Goal: Task Accomplishment & Management: Manage account settings

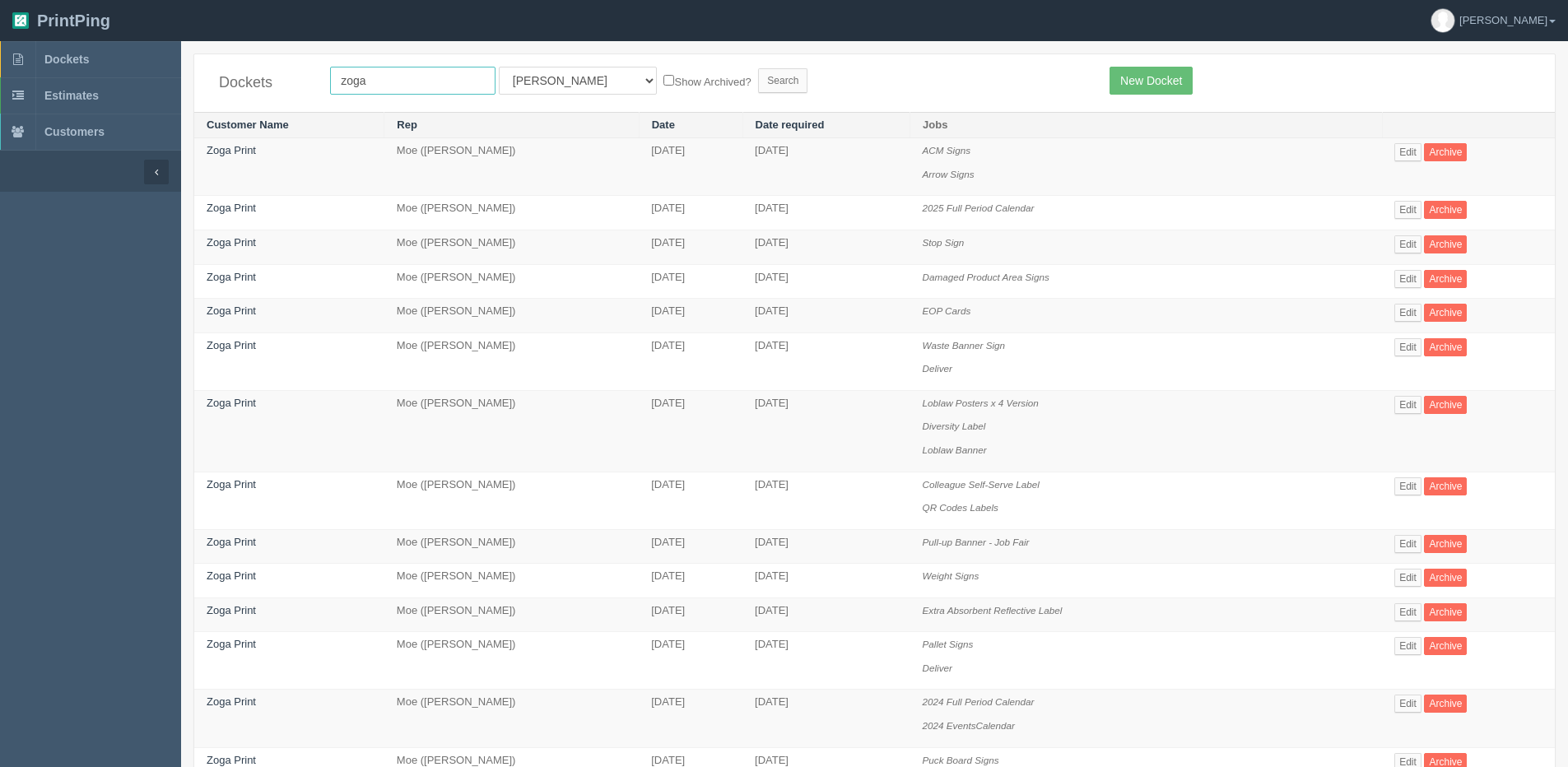
click at [363, 82] on input "zoga" at bounding box center [413, 81] width 165 height 27
drag, startPoint x: 402, startPoint y: 83, endPoint x: 111, endPoint y: 94, distance: 291.2
click at [112, 94] on section "Dockets Estimates Customers" at bounding box center [784, 710] width 1568 height 1338
type input "Airdrie Dodge"
click at [663, 76] on label "Show Archived?" at bounding box center [706, 81] width 87 height 19
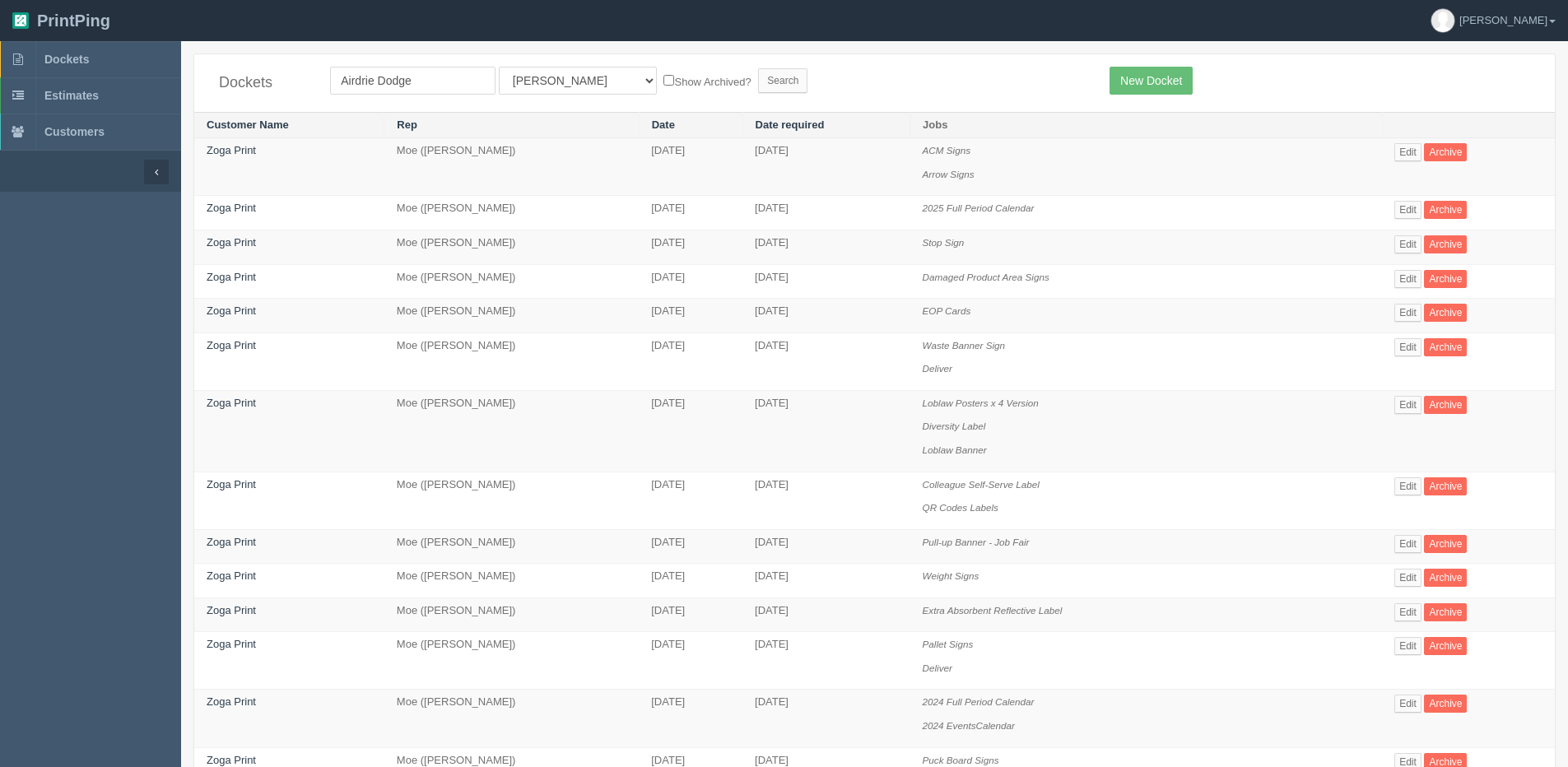
click at [663, 76] on input "Show Archived?" at bounding box center [668, 80] width 11 height 11
checkbox input "true"
click at [758, 81] on input "Search" at bounding box center [783, 81] width 49 height 25
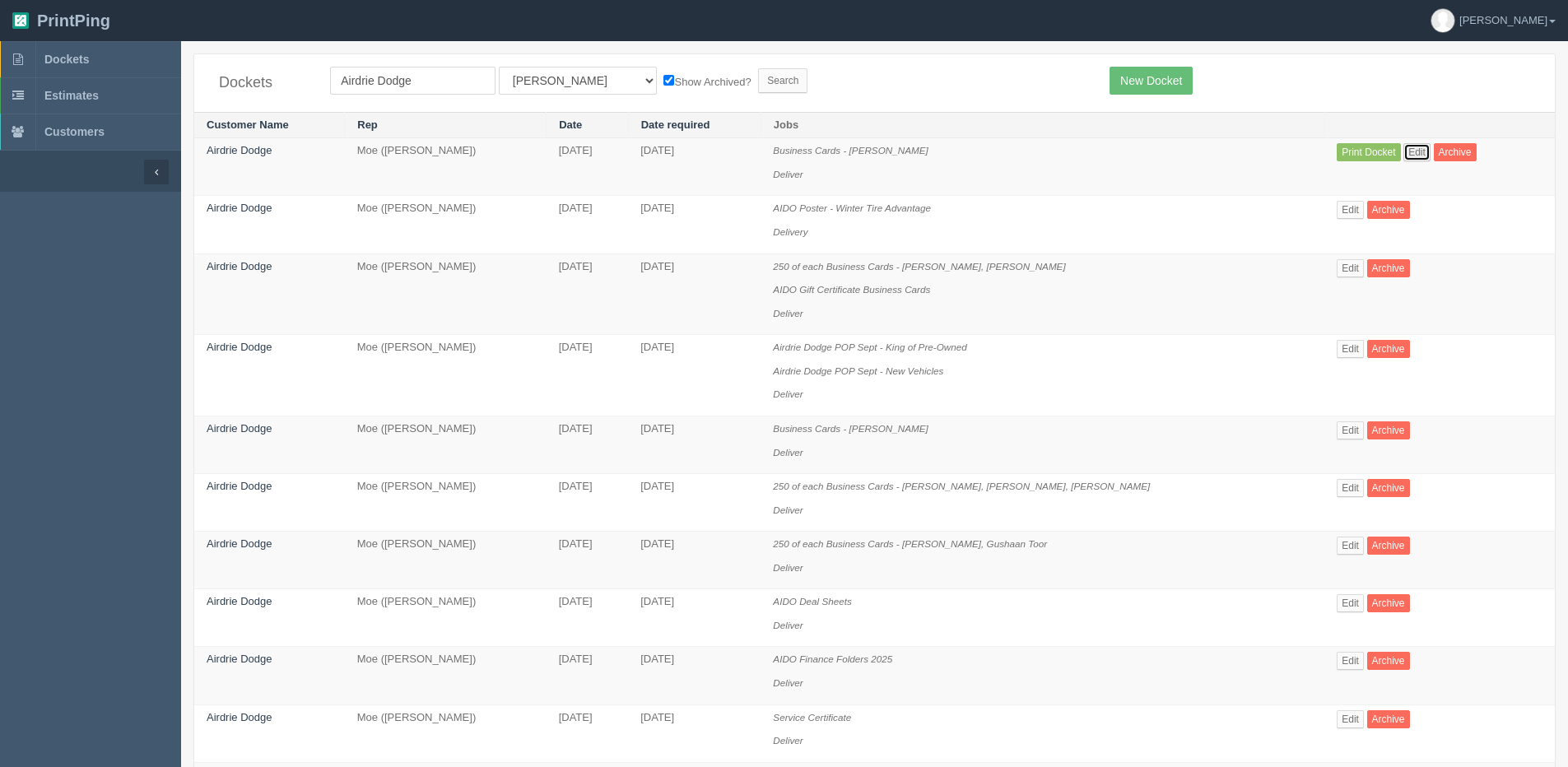
click at [1412, 160] on link "Edit" at bounding box center [1418, 152] width 28 height 18
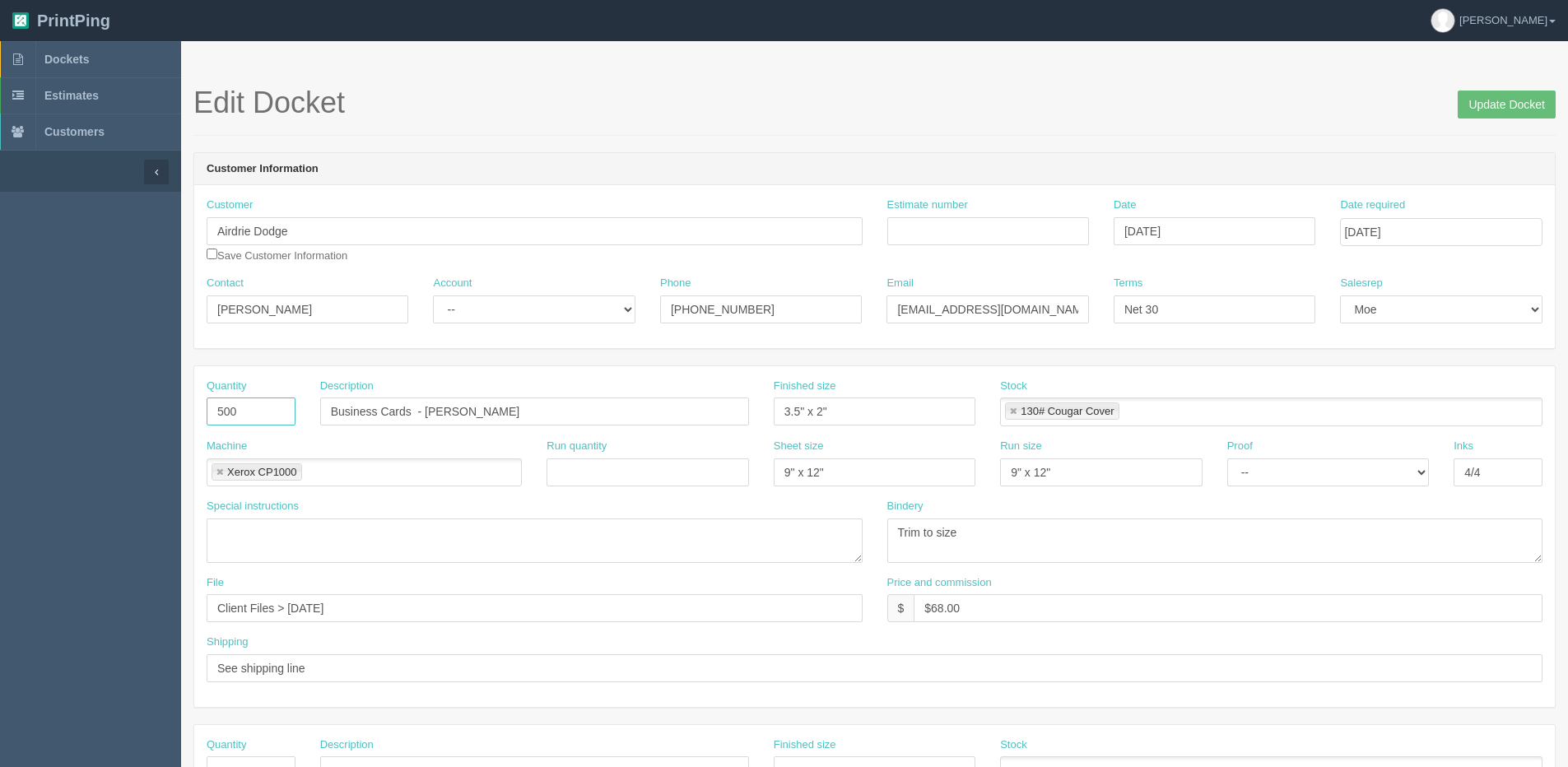
click at [270, 411] on input "500" at bounding box center [251, 411] width 88 height 27
click at [324, 414] on input "Business Cards - Nicole Bond" at bounding box center [534, 411] width 429 height 27
click at [670, 414] on input "250 of each Business Cards - Nicole Bond" at bounding box center [534, 411] width 429 height 27
type input "250 of each Business Cards - Nicole Bond, Kris Laughton"
drag, startPoint x: 930, startPoint y: 611, endPoint x: 1022, endPoint y: 592, distance: 93.9
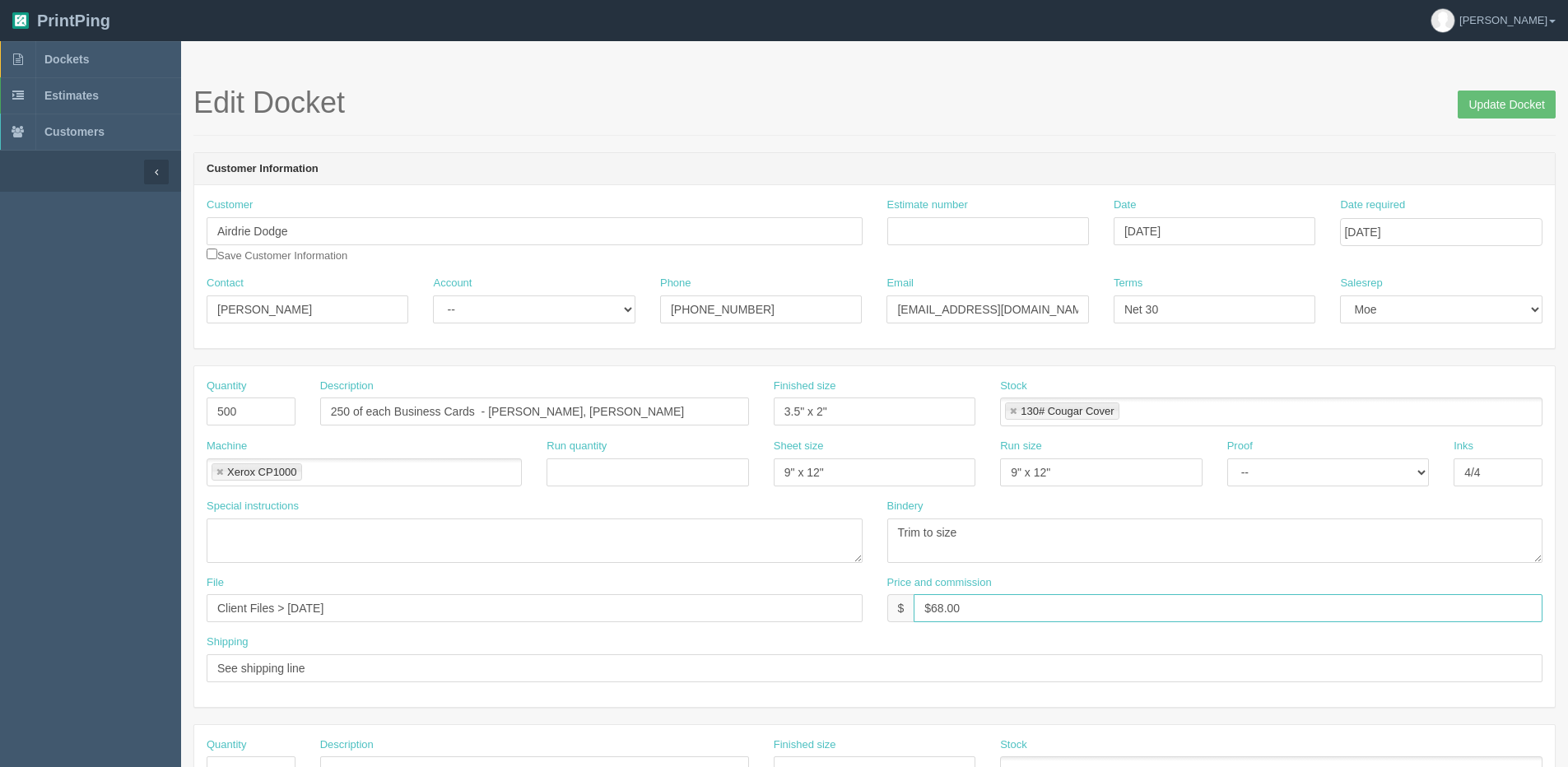
click at [1022, 592] on div "Price and commission $ $68.00" at bounding box center [1215, 599] width 656 height 48
type input "$136.00"
click at [1503, 106] on input "Update Docket" at bounding box center [1507, 104] width 98 height 27
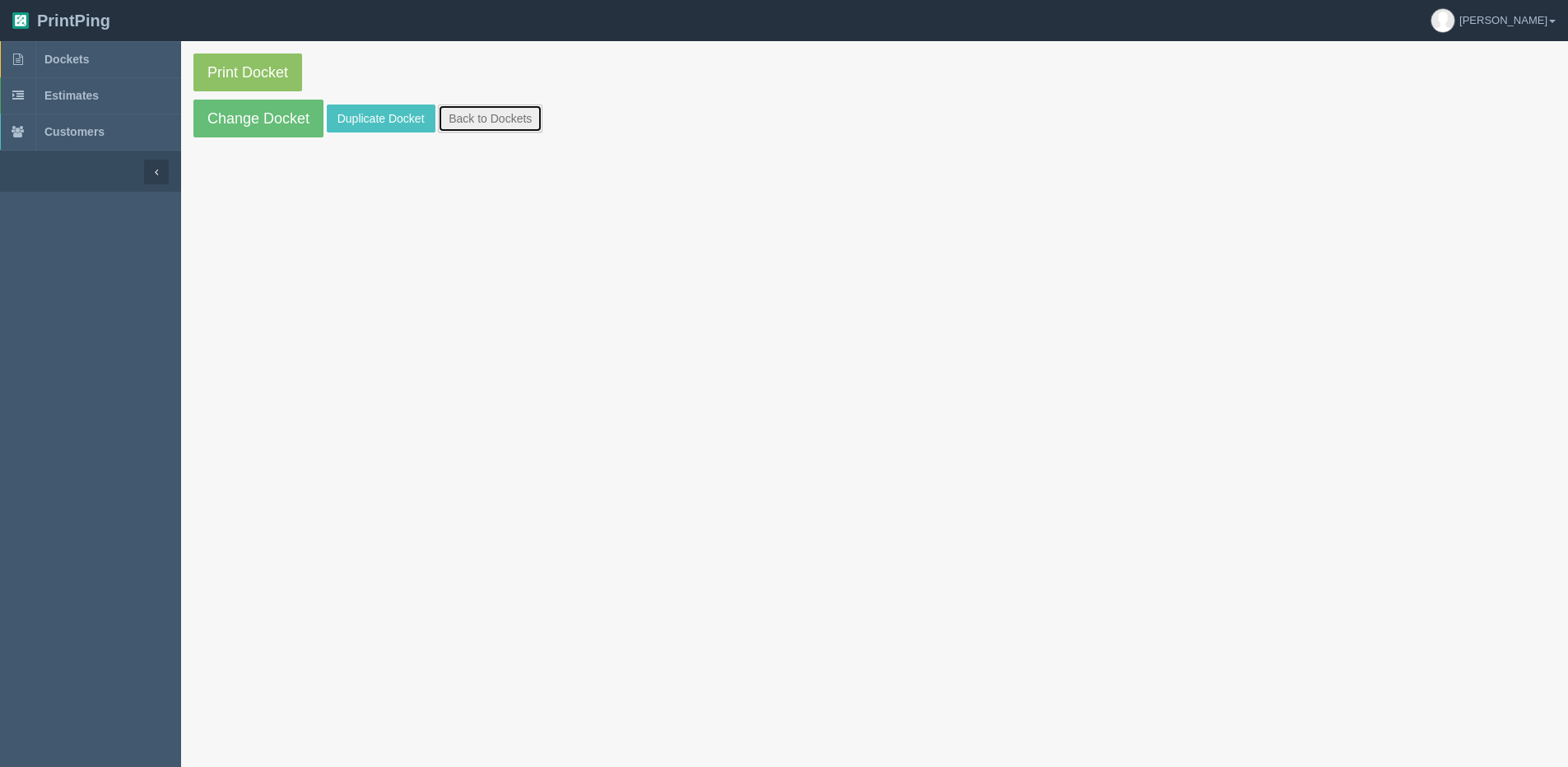
drag, startPoint x: 489, startPoint y: 120, endPoint x: 456, endPoint y: 123, distance: 33.1
click at [489, 121] on link "Back to Dockets" at bounding box center [490, 118] width 104 height 27
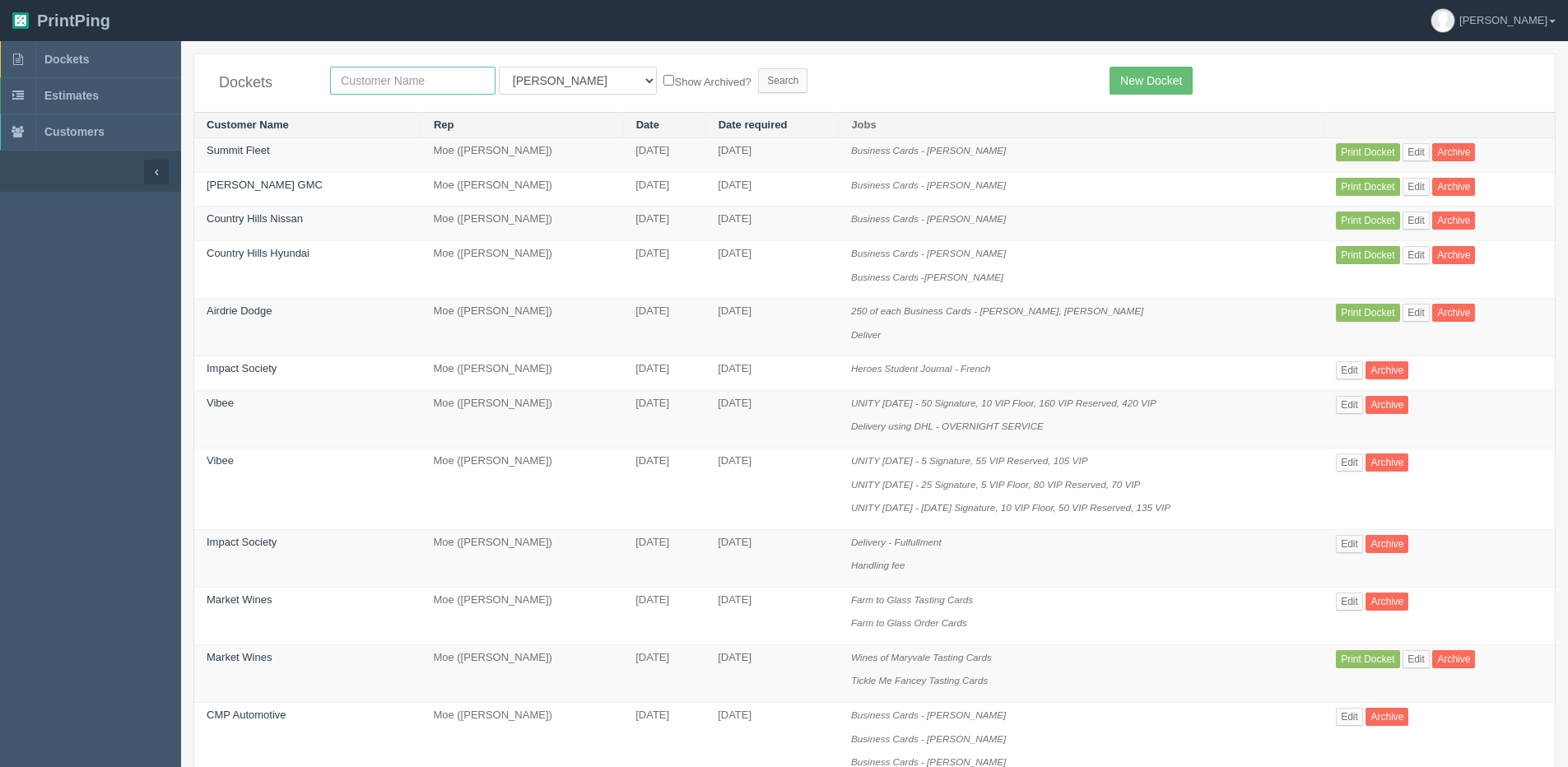
click at [358, 79] on input "text" at bounding box center [413, 81] width 165 height 27
type input "smart"
click at [758, 69] on input "Search" at bounding box center [783, 81] width 49 height 25
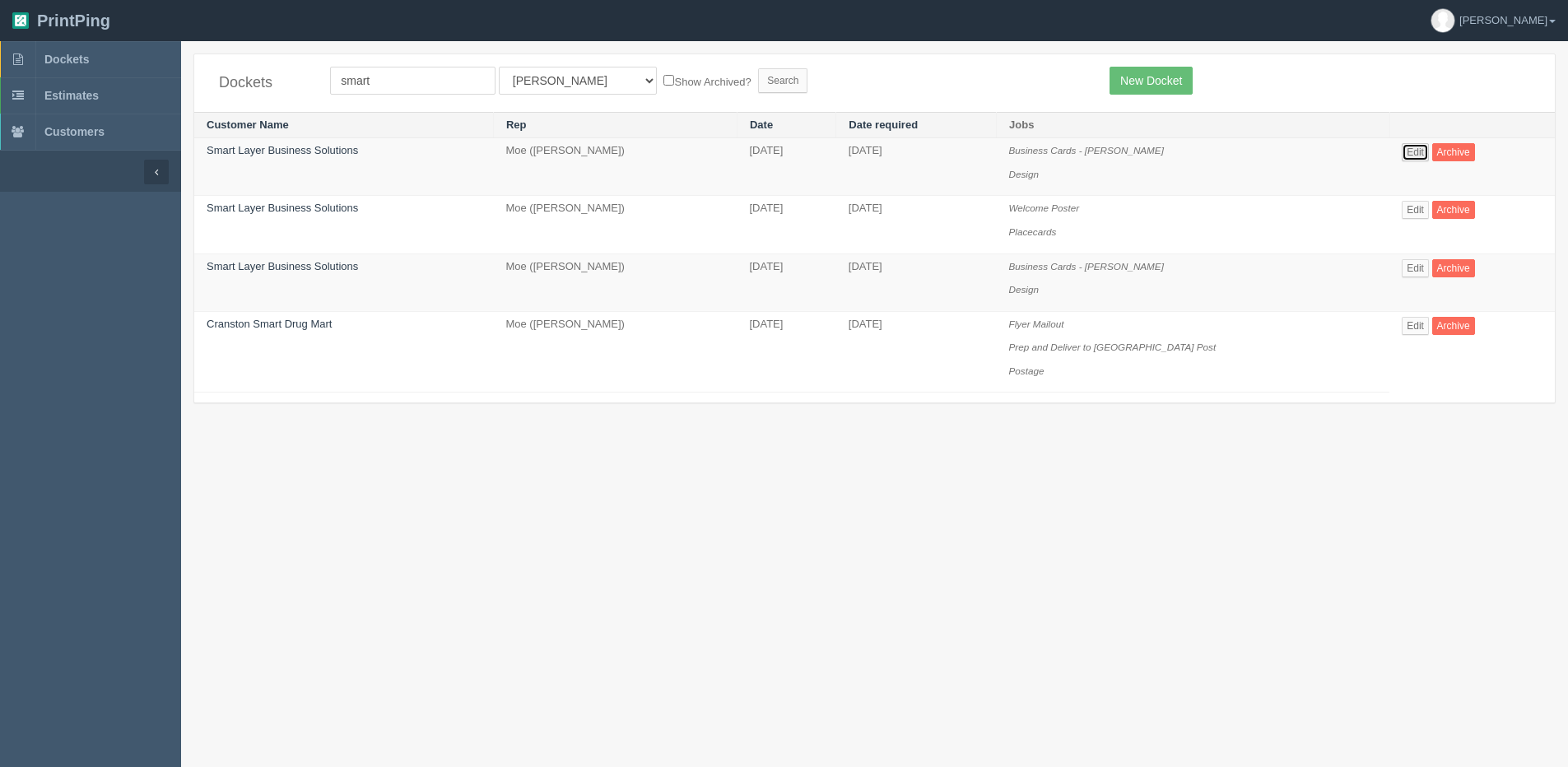
click at [1420, 147] on link "Edit" at bounding box center [1416, 152] width 28 height 18
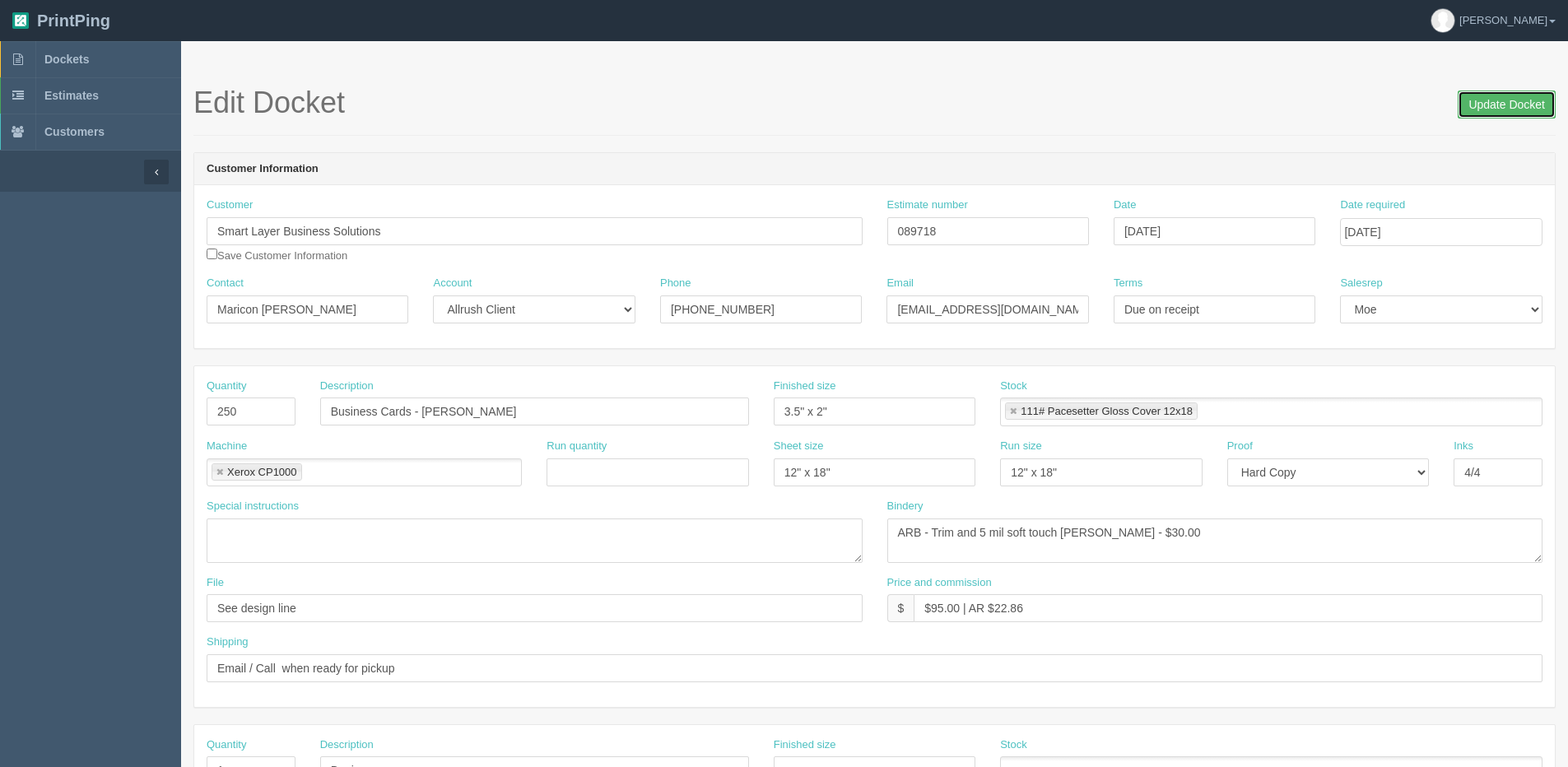
click at [1485, 111] on input "Update Docket" at bounding box center [1507, 104] width 98 height 27
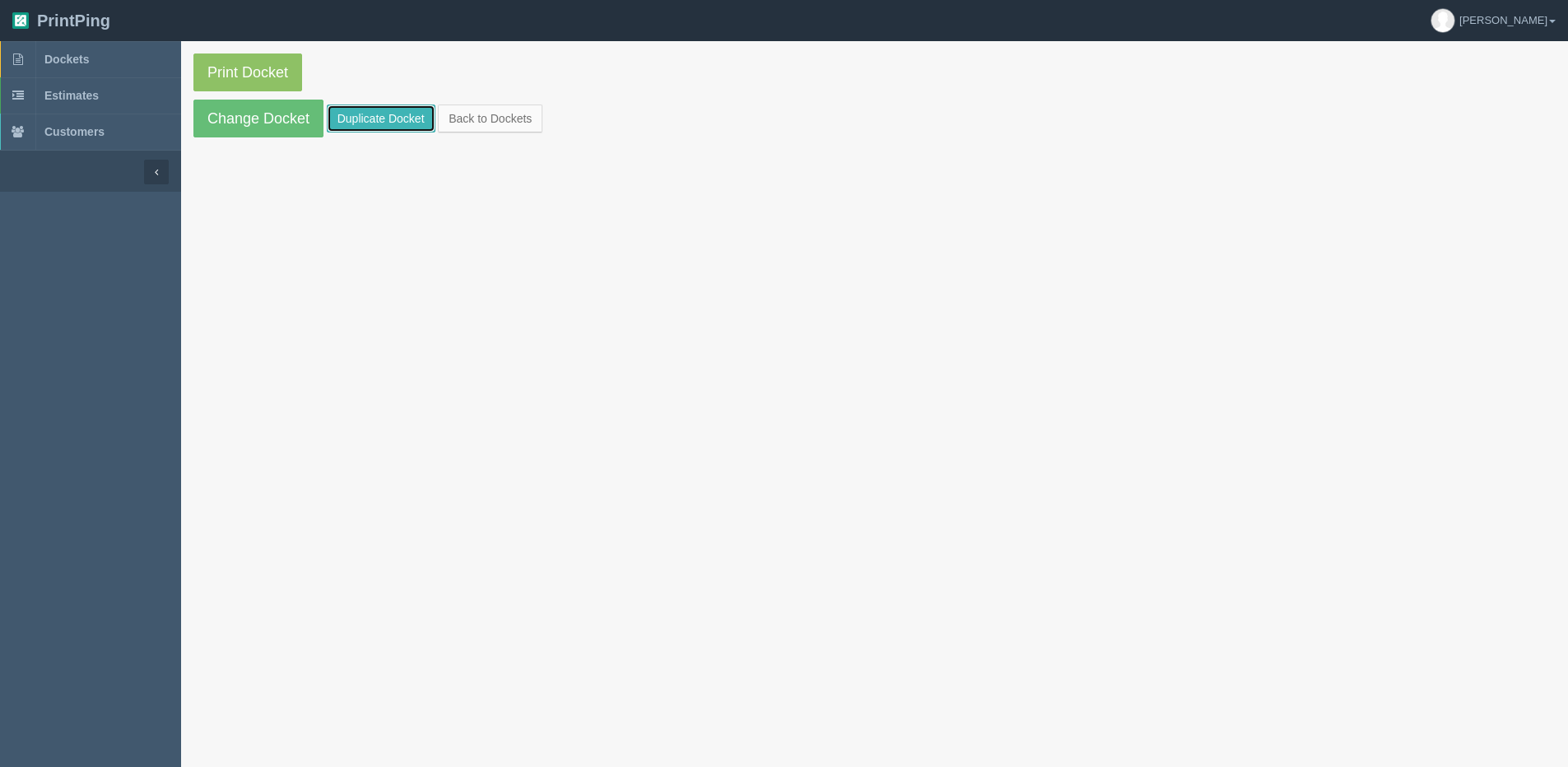
click at [395, 114] on link "Duplicate Docket" at bounding box center [381, 118] width 109 height 27
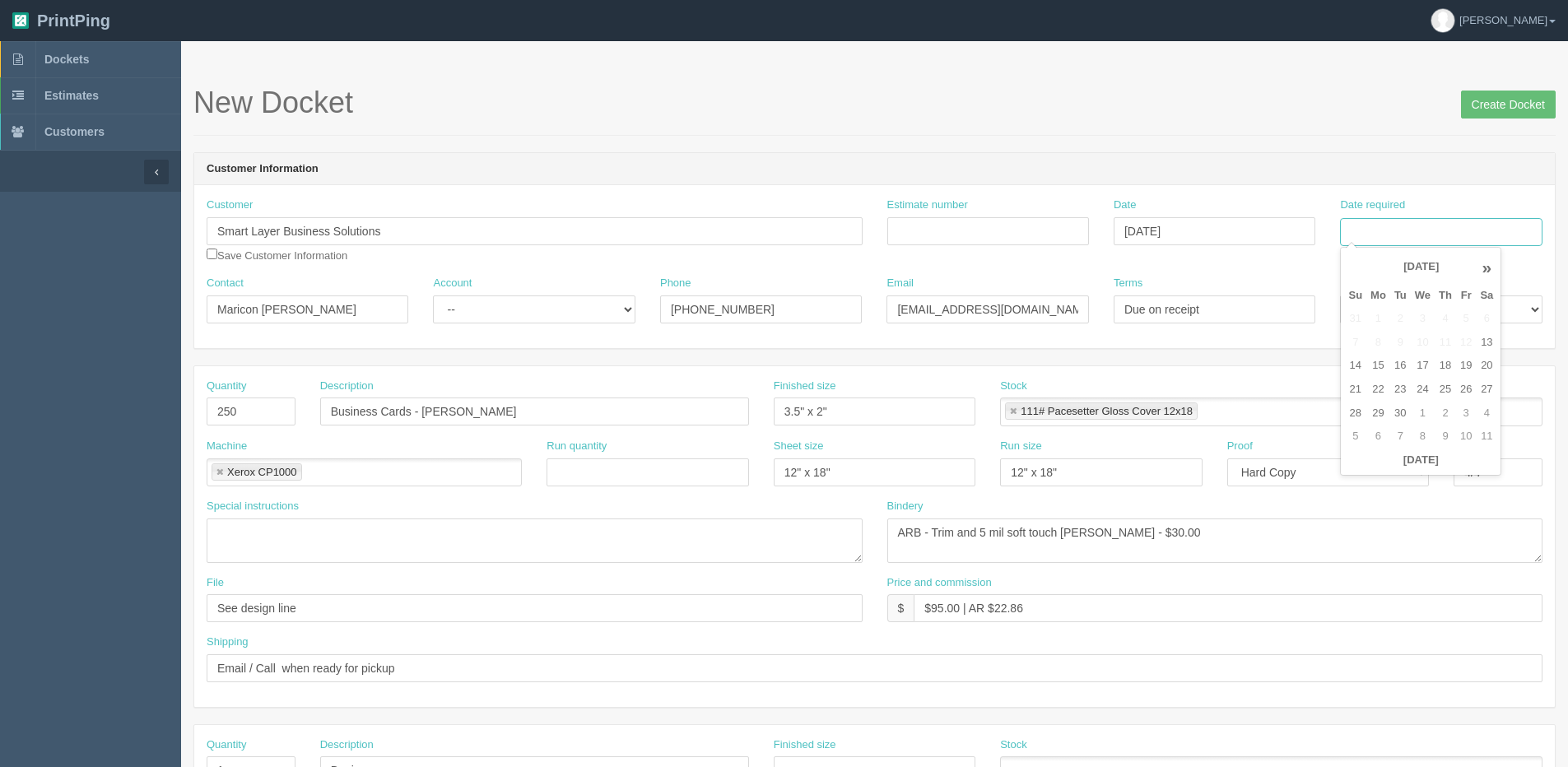
click at [1422, 238] on input "Date required" at bounding box center [1440, 232] width 201 height 27
drag, startPoint x: 1363, startPoint y: 469, endPoint x: 1373, endPoint y: 468, distance: 10.0
click at [1363, 469] on th "Today" at bounding box center [1421, 461] width 153 height 24
click at [1383, 394] on td "22" at bounding box center [1378, 390] width 24 height 24
type input "September 22, 2025"
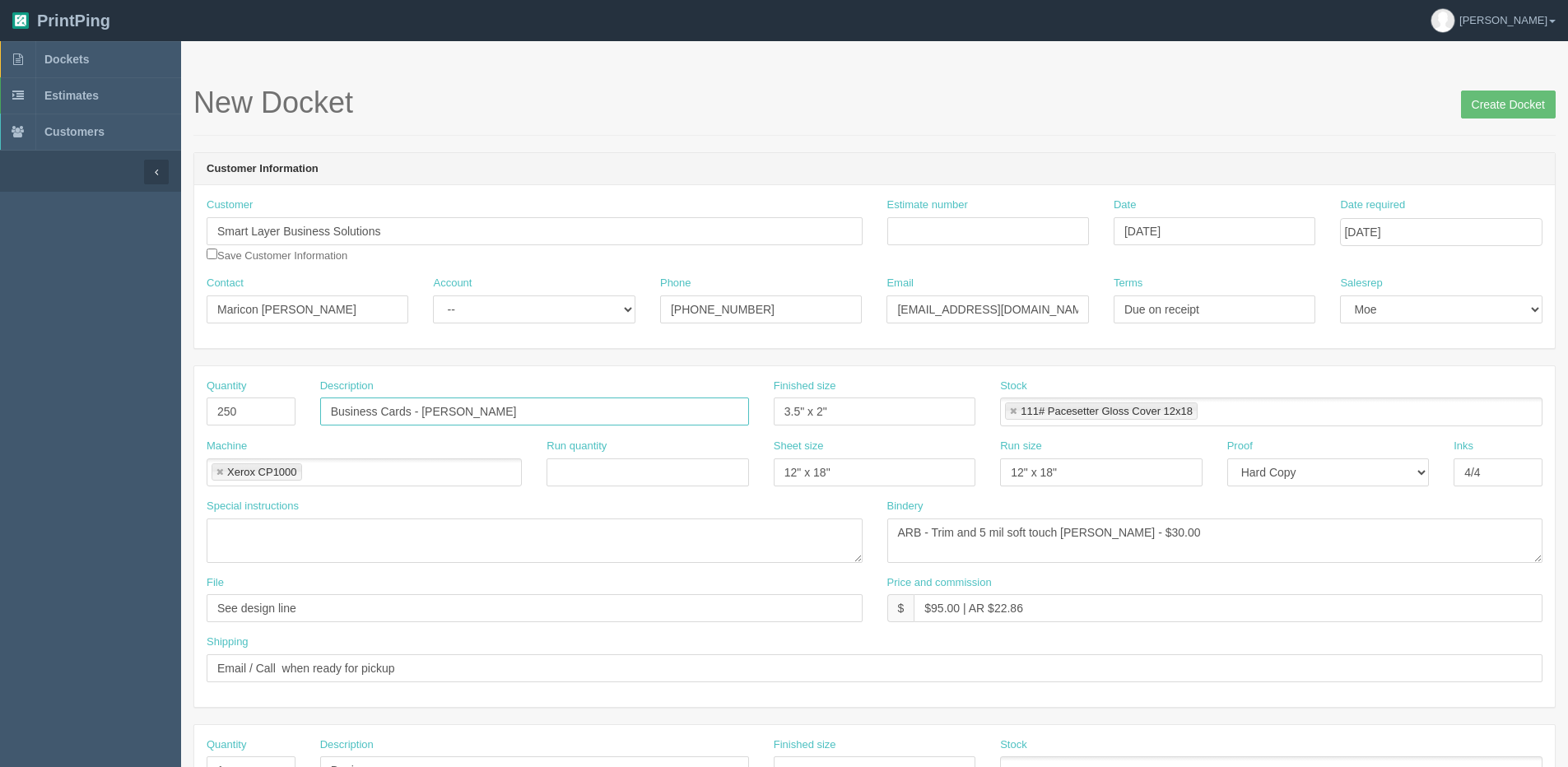
drag, startPoint x: 421, startPoint y: 412, endPoint x: 963, endPoint y: 404, distance: 542.1
click at [963, 404] on div "Quantity 250 Description Business Cards - Shane Heurter Finished size 3.5" x 2"…" at bounding box center [874, 408] width 1361 height 60
paste input "Prashant Sharma"
type input "Business Cards - Prashant Sharma"
click at [1514, 95] on input "Create Docket" at bounding box center [1508, 104] width 94 height 27
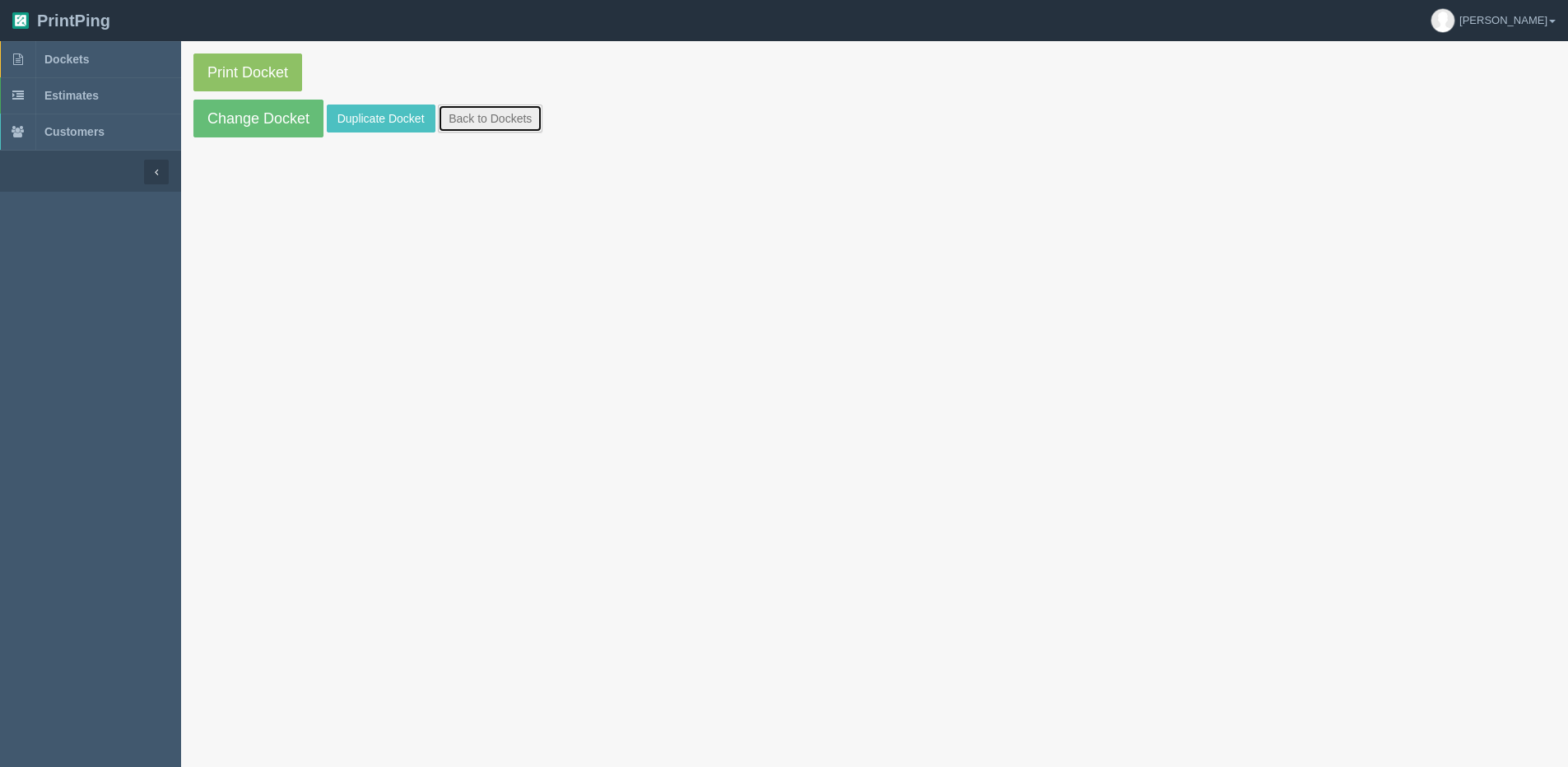
drag, startPoint x: 507, startPoint y: 117, endPoint x: 489, endPoint y: 124, distance: 19.3
click at [507, 117] on link "Back to Dockets" at bounding box center [490, 118] width 104 height 27
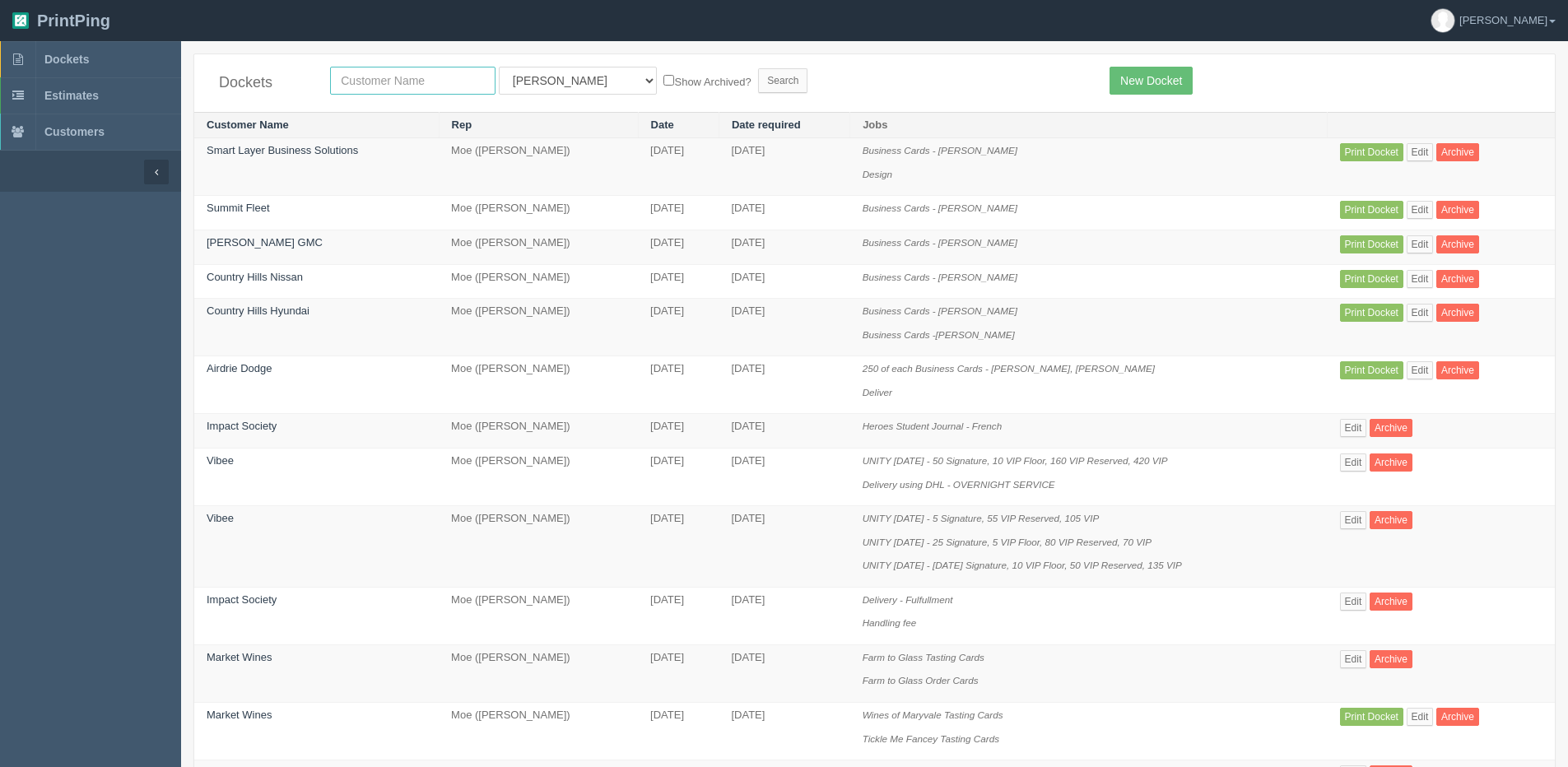
click at [360, 85] on input "text" at bounding box center [413, 81] width 165 height 27
type input "smart layer"
click at [758, 69] on input "Search" at bounding box center [783, 81] width 49 height 25
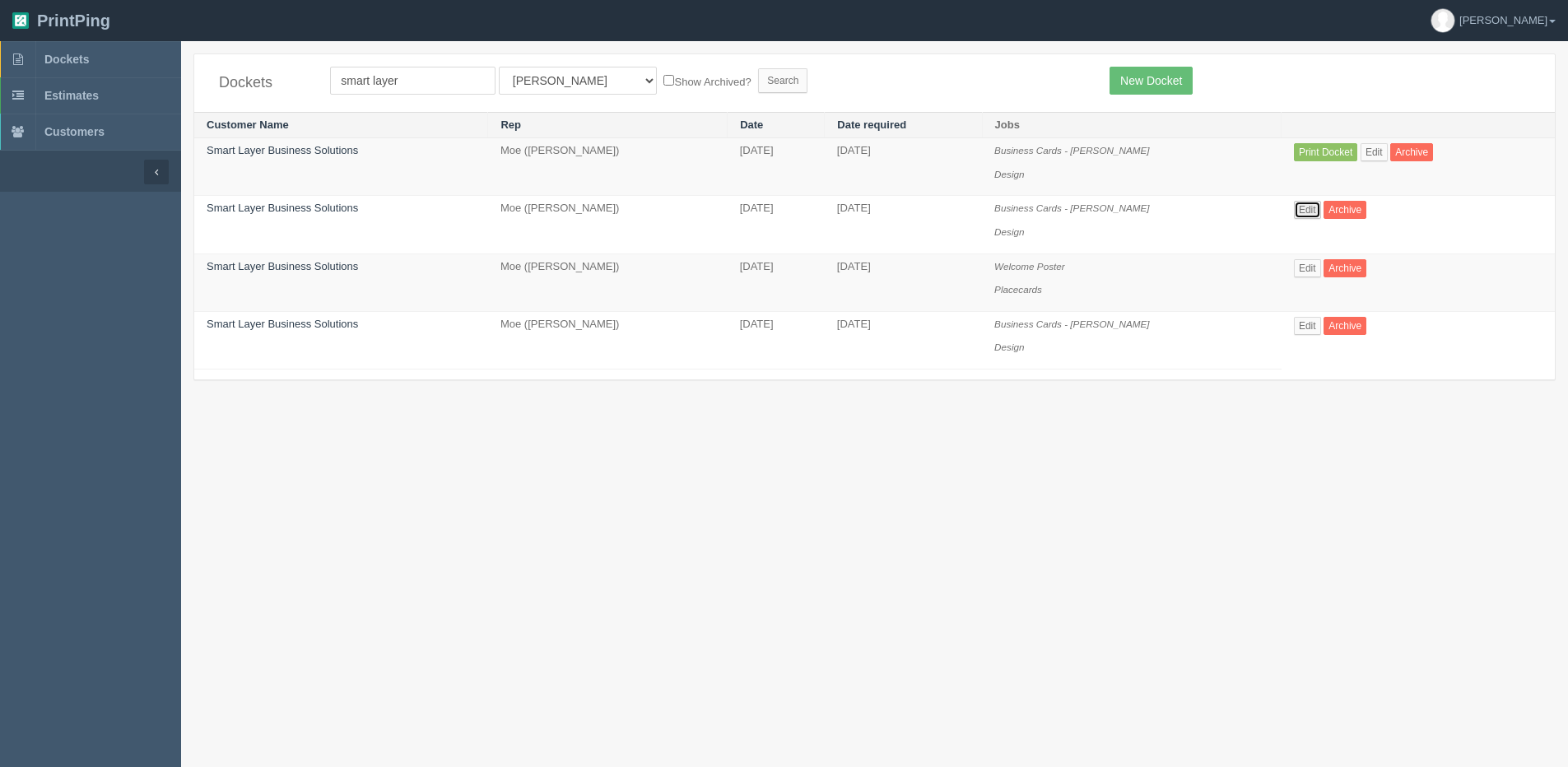
click at [1302, 217] on link "Edit" at bounding box center [1308, 209] width 28 height 18
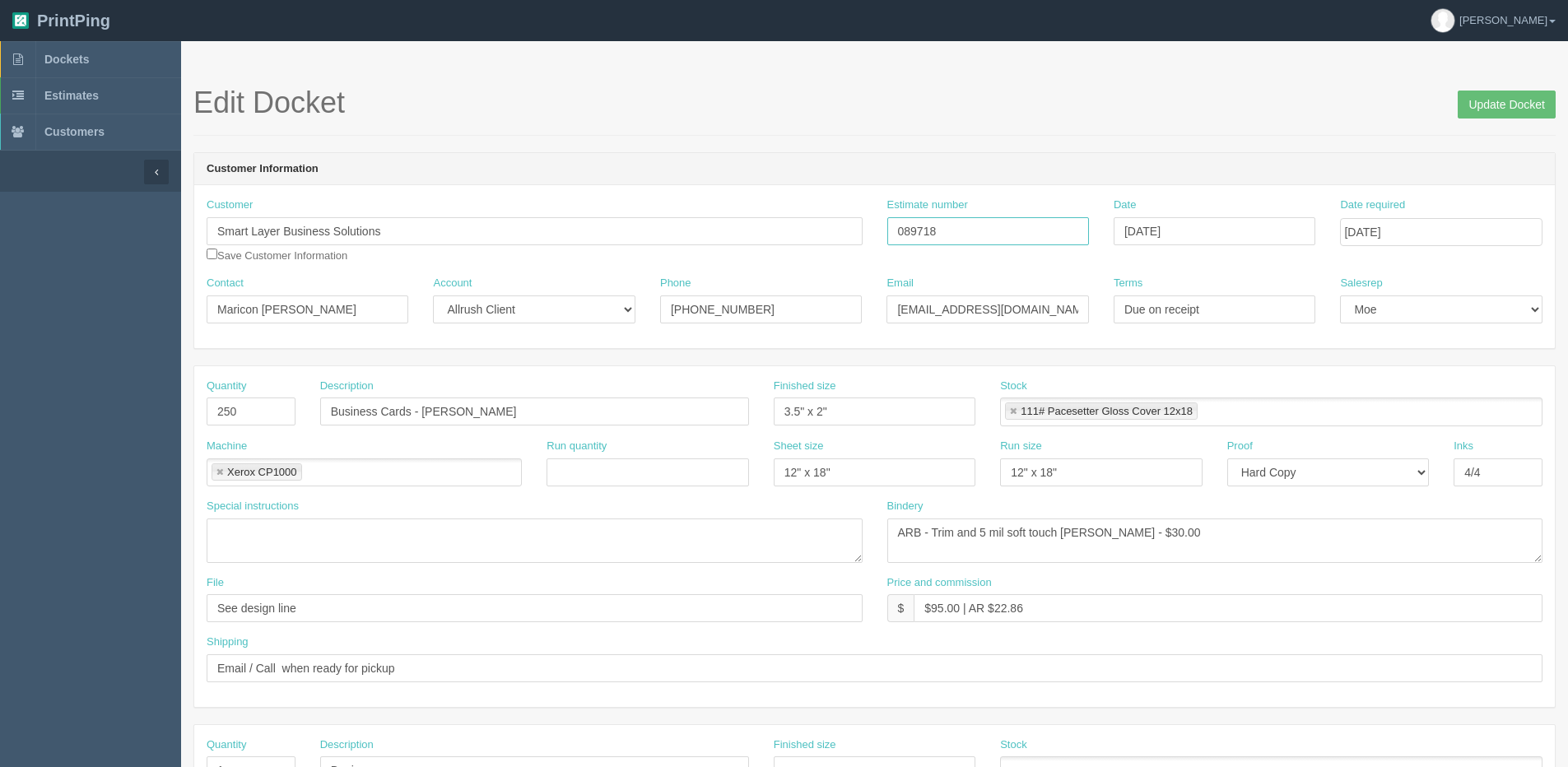
drag, startPoint x: 965, startPoint y: 239, endPoint x: 804, endPoint y: 241, distance: 161.0
click at [804, 241] on div "Customer Smart Layer Business Solutions Save Customer Information Estimate numb…" at bounding box center [874, 237] width 1361 height 79
drag, startPoint x: 1501, startPoint y: 98, endPoint x: 1342, endPoint y: 118, distance: 160.3
click at [1498, 98] on input "Update Docket" at bounding box center [1507, 104] width 98 height 27
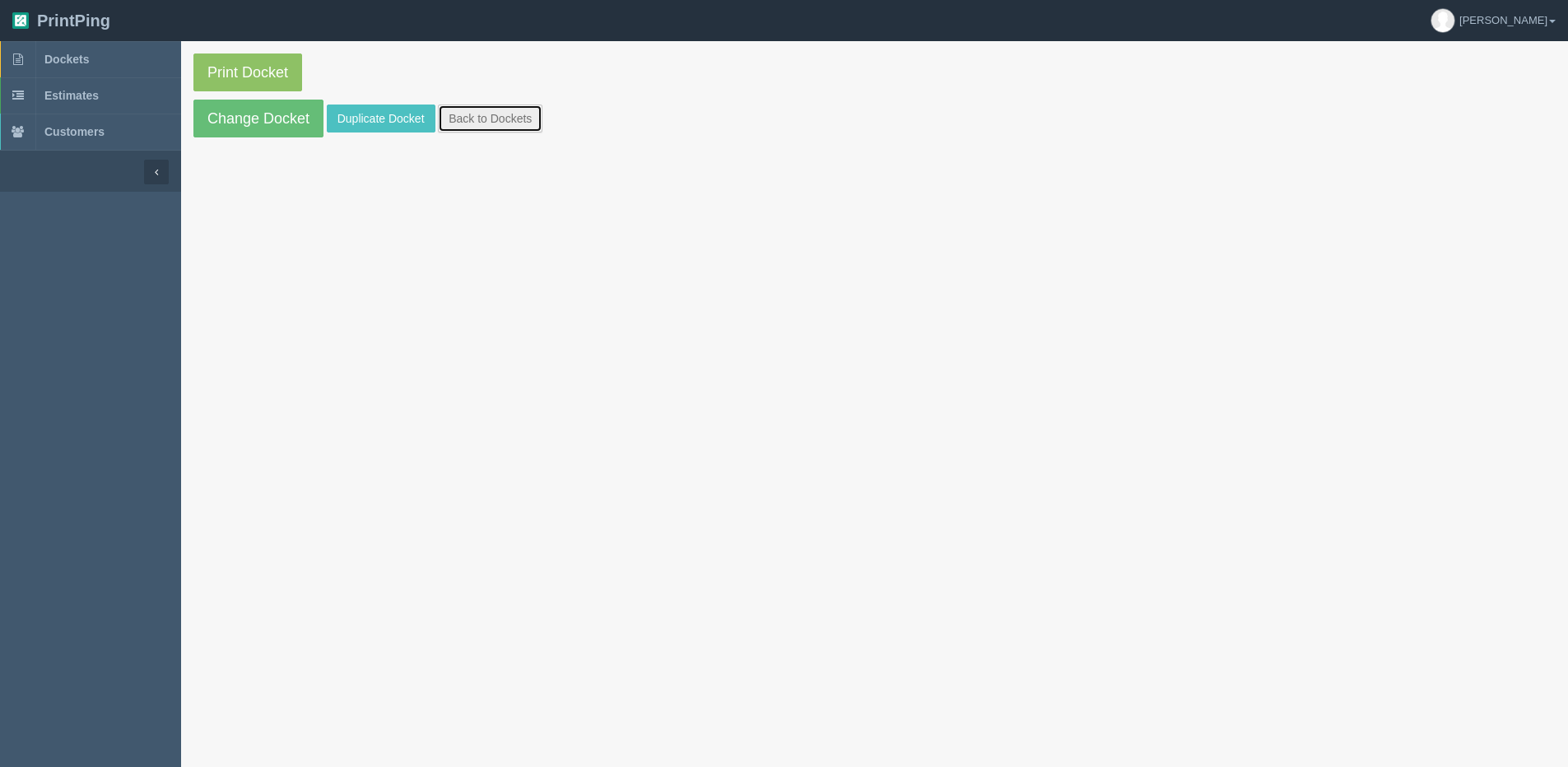
click at [483, 115] on link "Back to Dockets" at bounding box center [490, 118] width 104 height 27
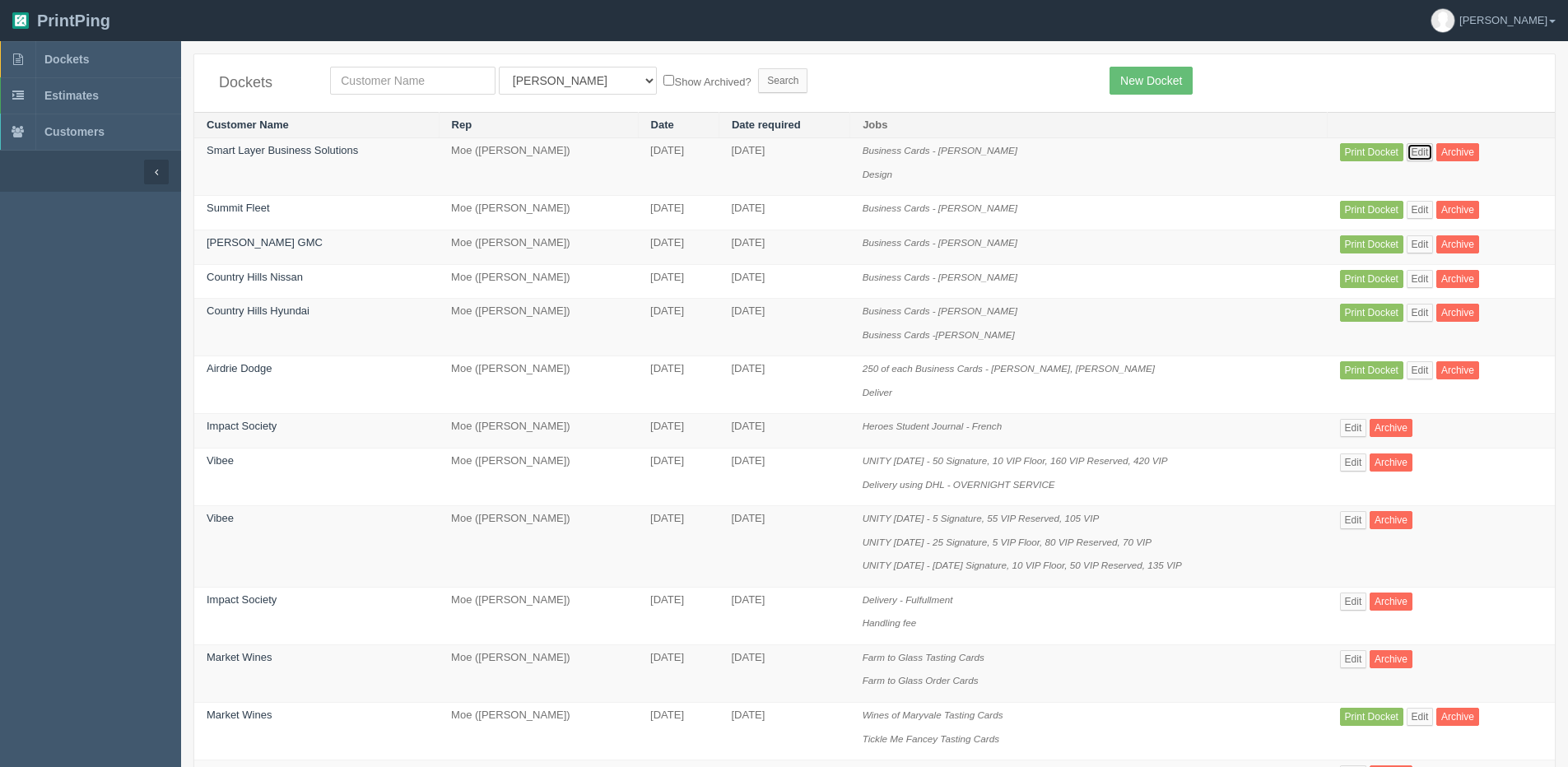
click at [1421, 149] on link "Edit" at bounding box center [1421, 152] width 28 height 18
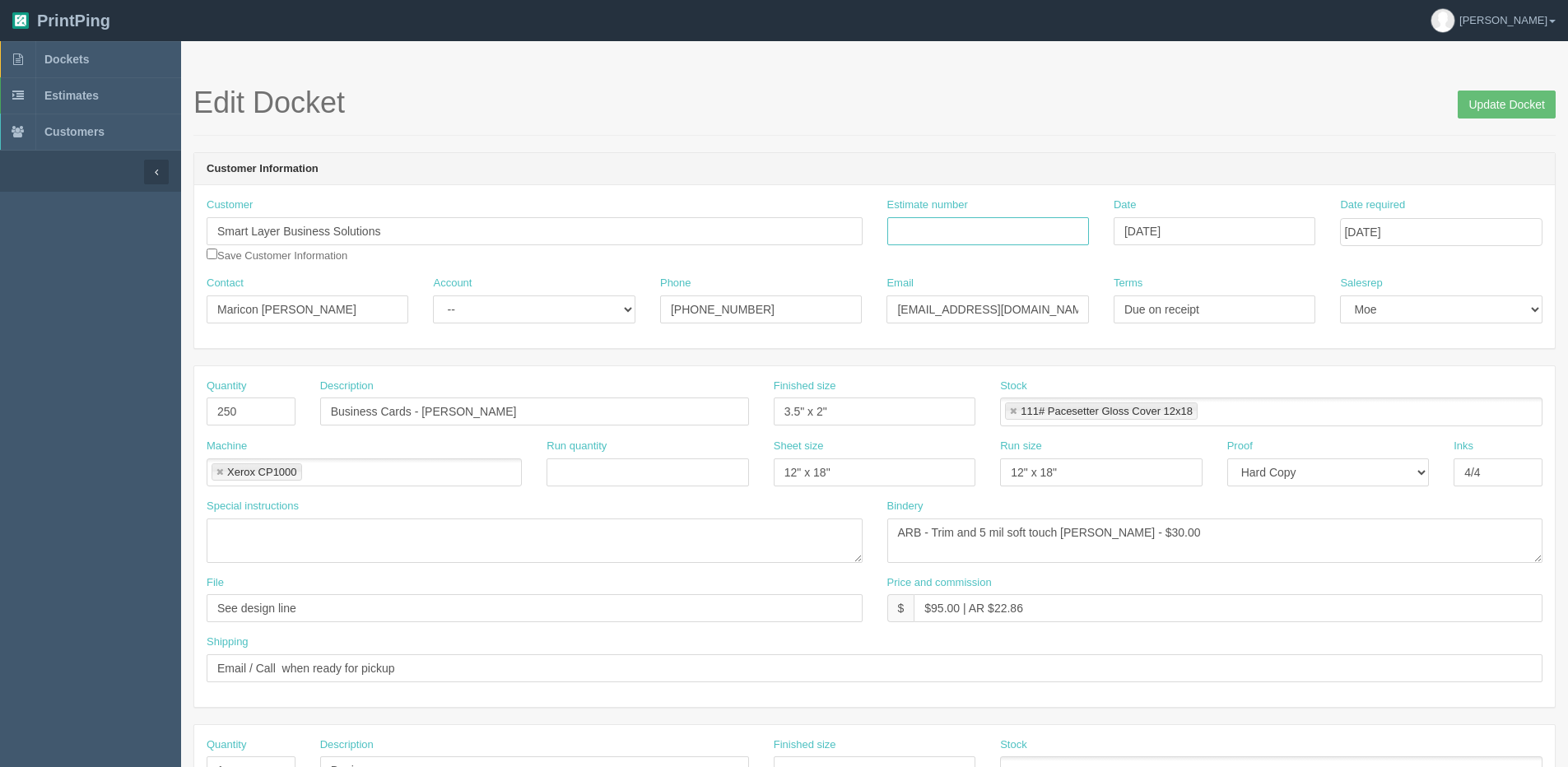
click at [929, 236] on input "Estimate number" at bounding box center [987, 231] width 201 height 27
paste input "089718"
type input "089718"
click at [1499, 118] on input "Update Docket" at bounding box center [1507, 104] width 98 height 27
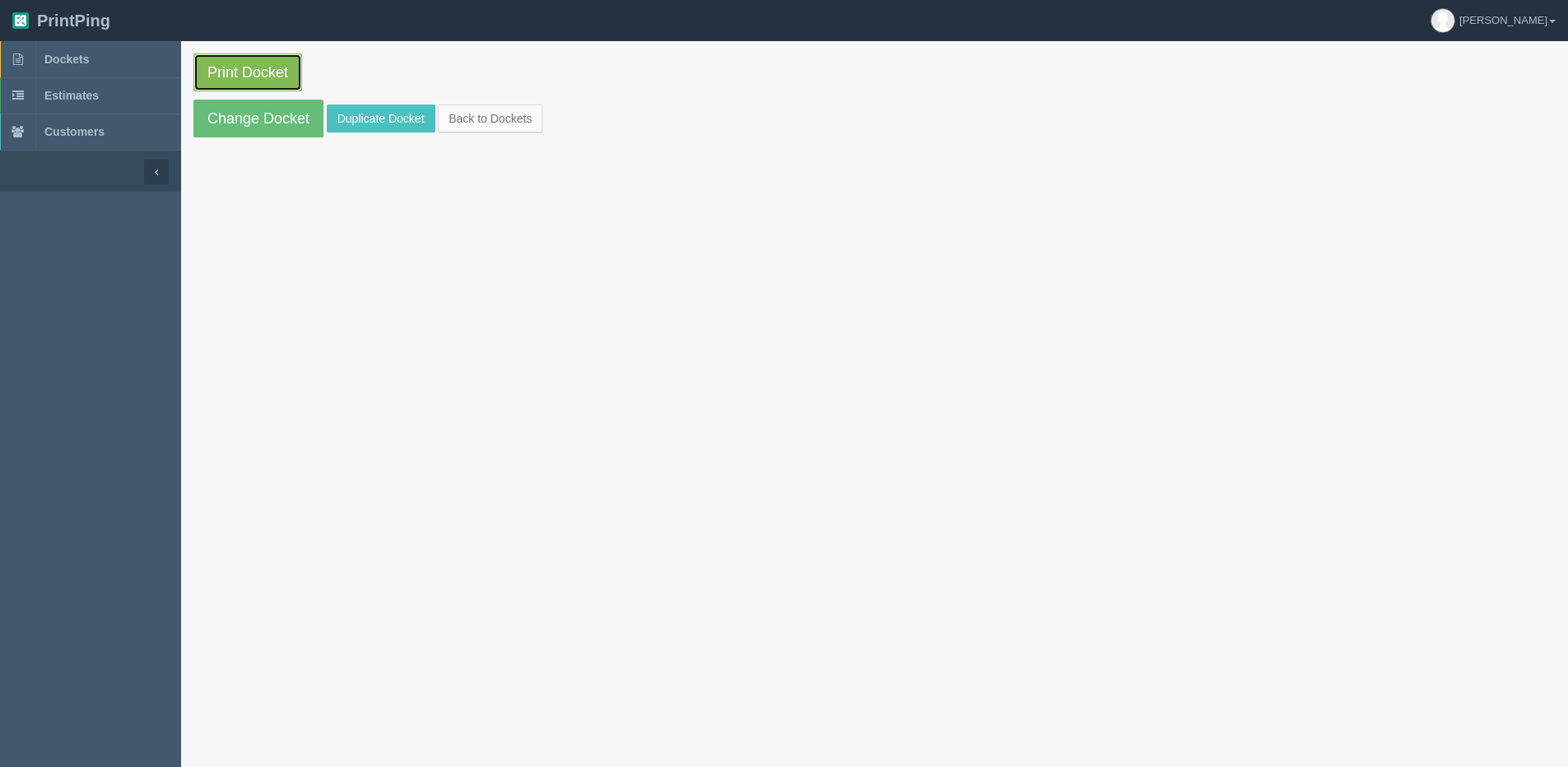
click at [215, 73] on link "Print Docket" at bounding box center [248, 72] width 109 height 38
click at [522, 130] on link "Back to Dockets" at bounding box center [490, 118] width 104 height 27
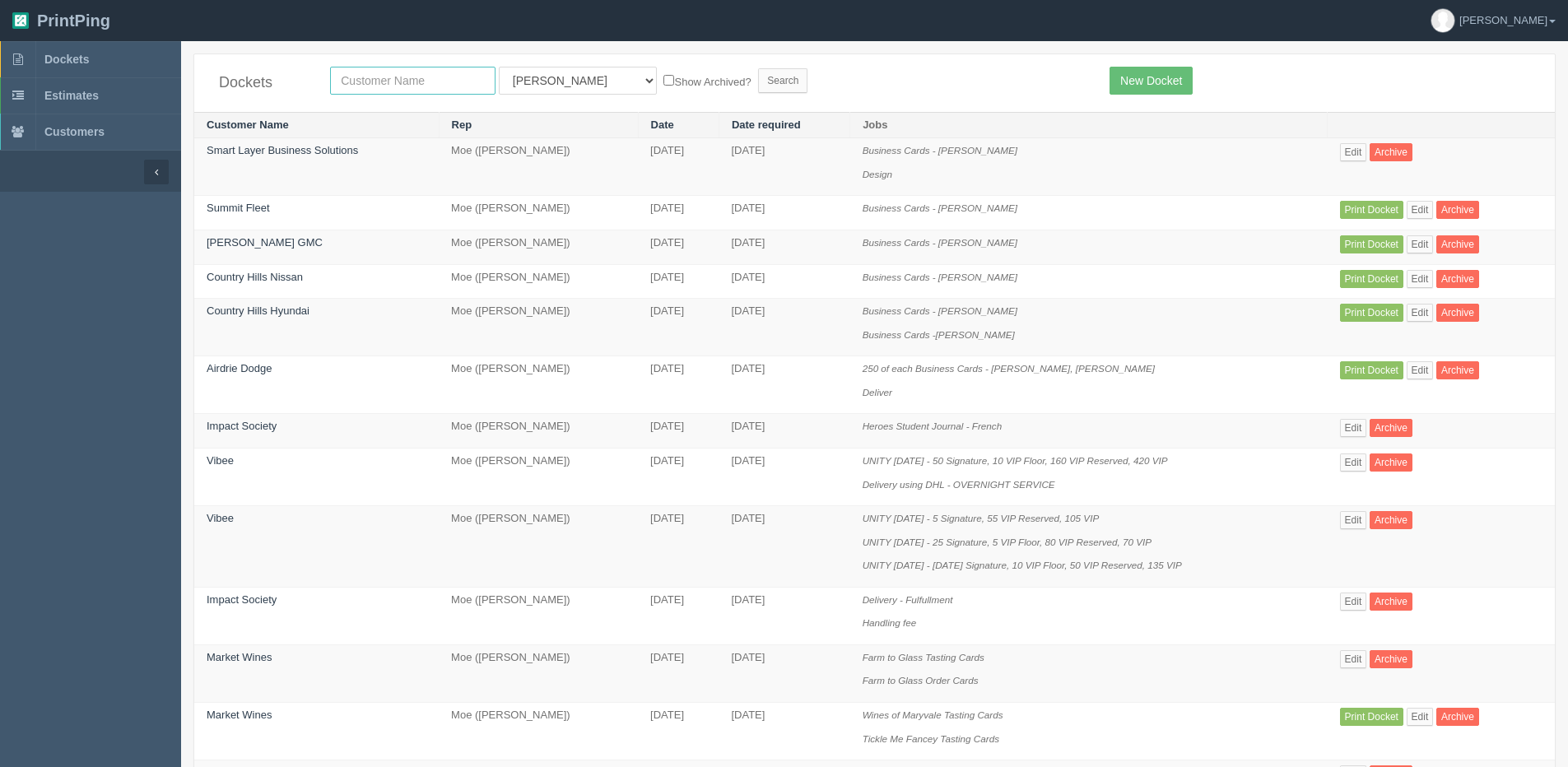
click at [468, 81] on input "text" at bounding box center [413, 81] width 165 height 27
type input "mercedes"
click at [758, 69] on input "Search" at bounding box center [783, 81] width 49 height 25
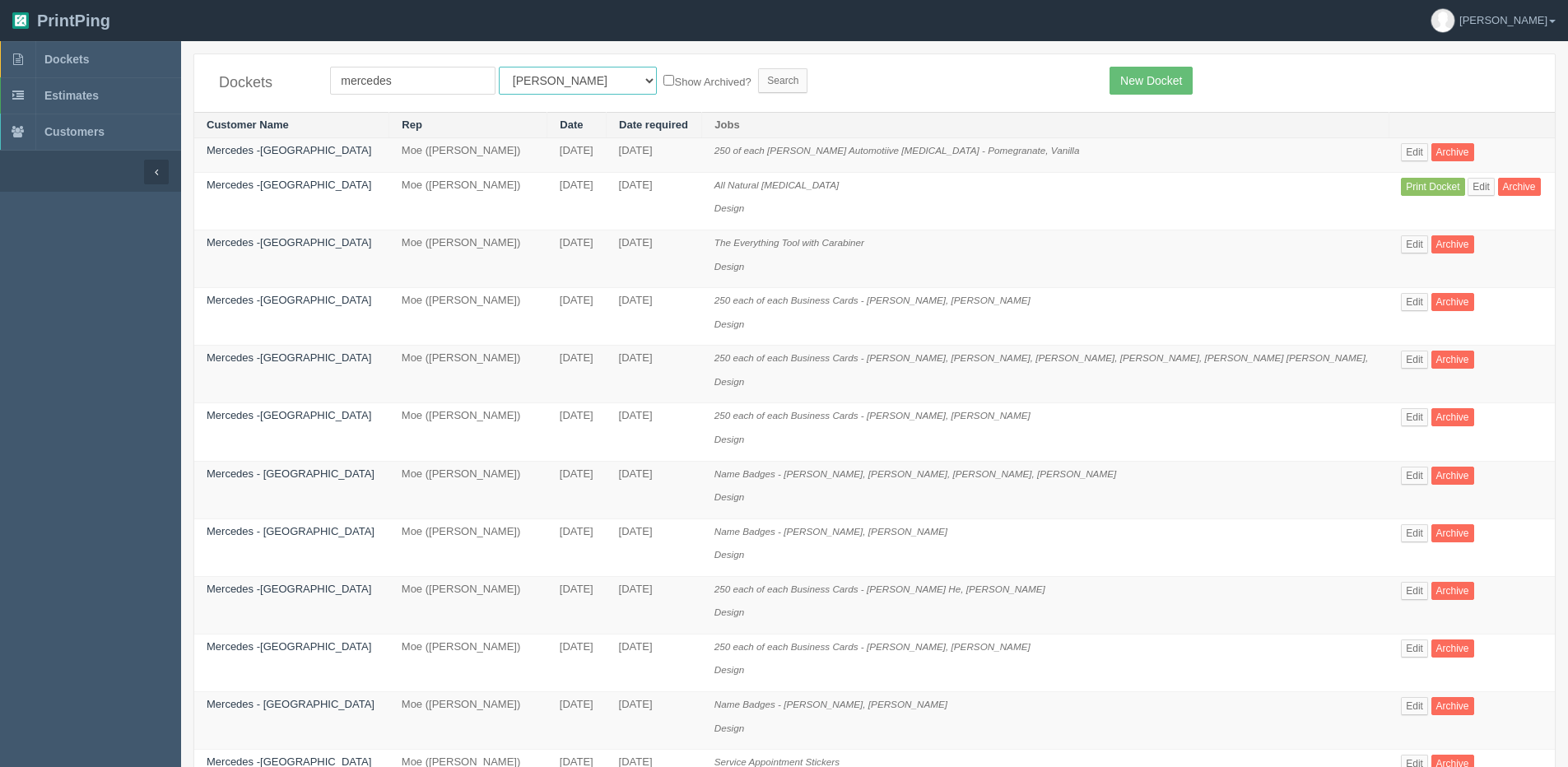
click at [511, 82] on select "All Users [PERSON_NAME] Test 1 [PERSON_NAME] [PERSON_NAME] [PERSON_NAME] France…" at bounding box center [578, 81] width 158 height 27
select select "1"
click at [499, 67] on select "All Users [PERSON_NAME] Test 1 [PERSON_NAME] [PERSON_NAME] [PERSON_NAME] France…" at bounding box center [578, 81] width 158 height 27
drag, startPoint x: 639, startPoint y: 81, endPoint x: 688, endPoint y: 75, distance: 49.4
click at [663, 81] on label "Show Archived?" at bounding box center [706, 81] width 87 height 19
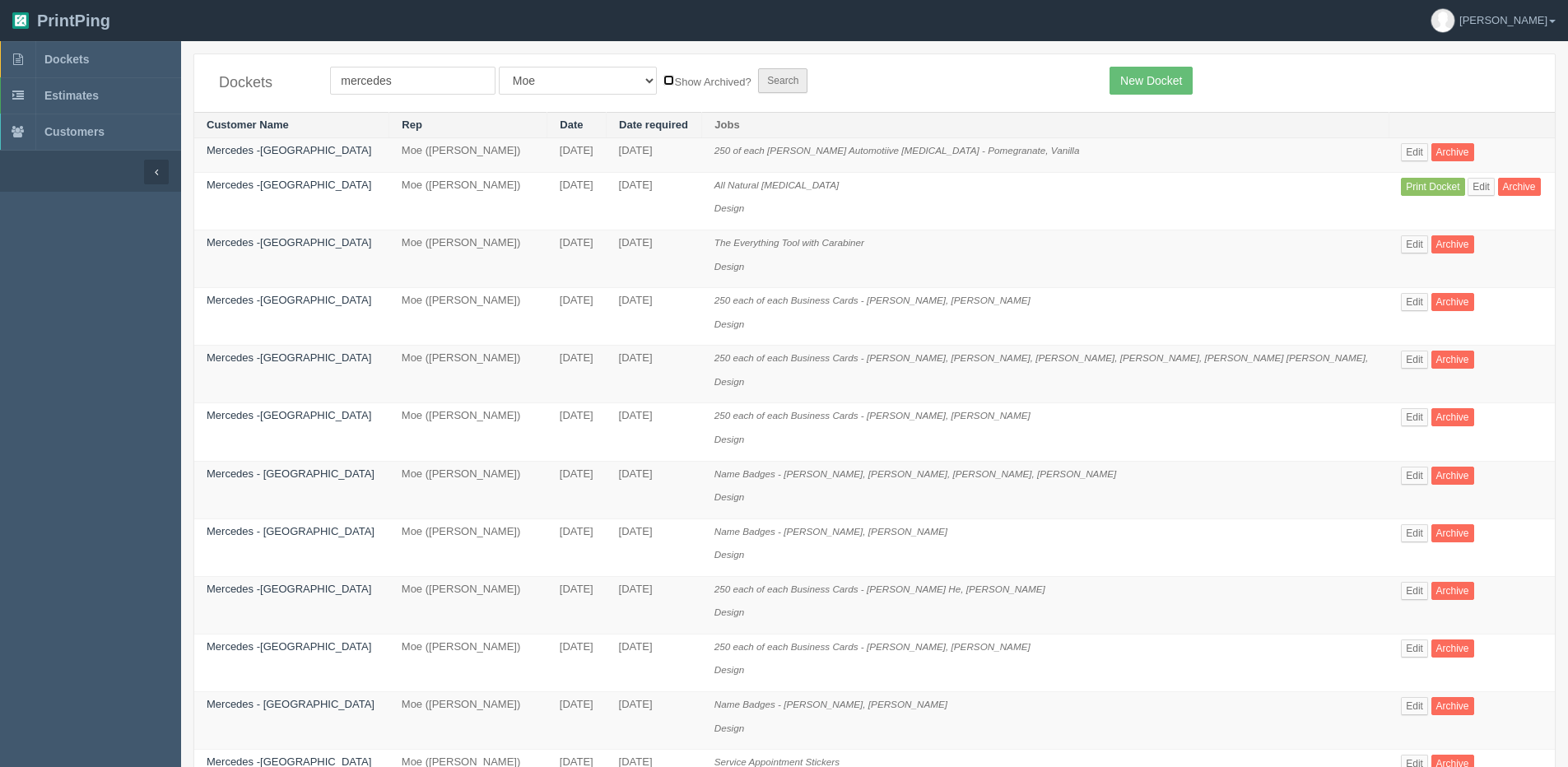
click at [663, 81] on input "Show Archived?" at bounding box center [668, 80] width 11 height 11
checkbox input "true"
click at [758, 74] on input "Search" at bounding box center [783, 81] width 49 height 25
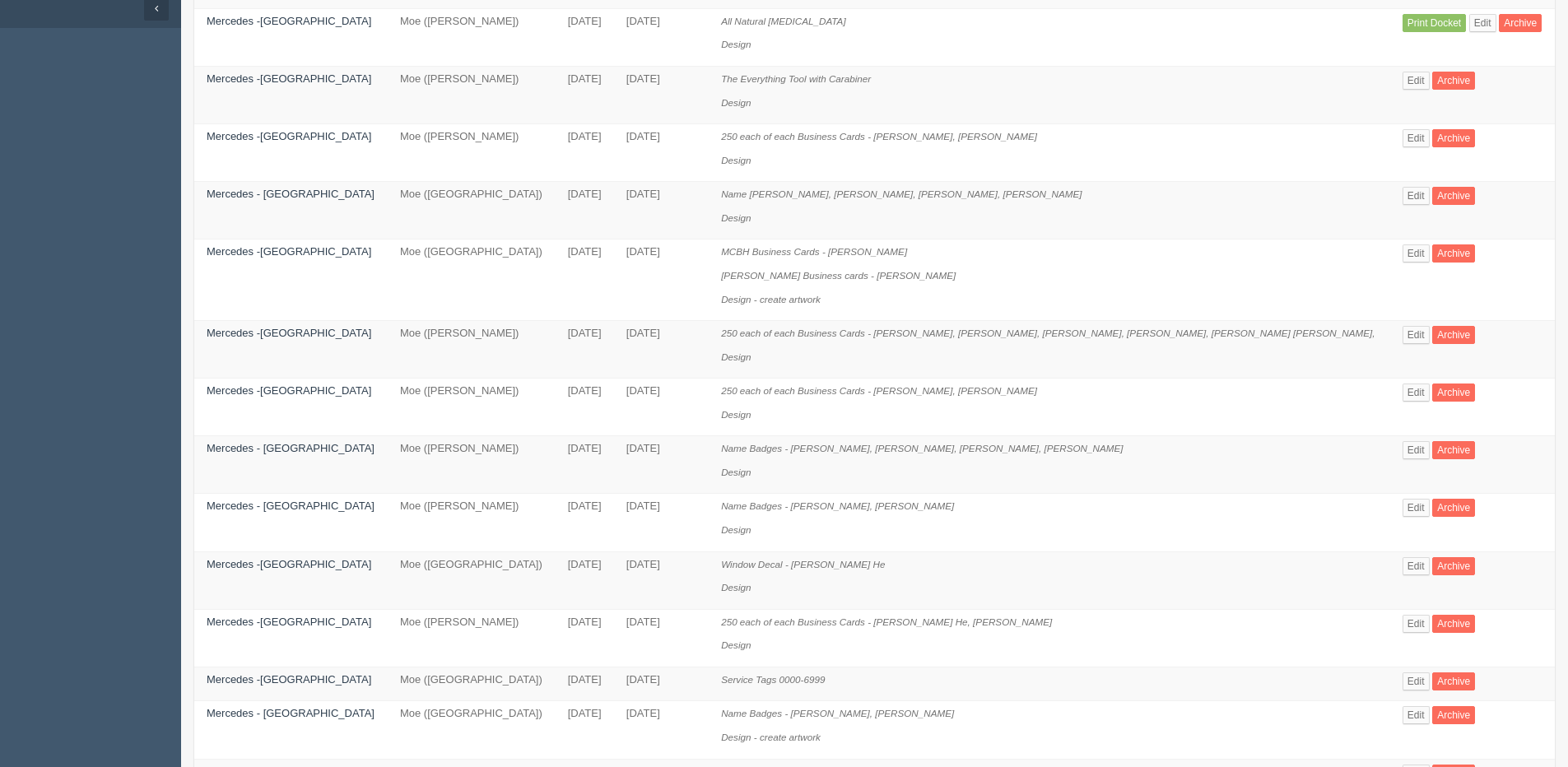
scroll to position [165, 0]
click at [1403, 567] on link "Edit" at bounding box center [1417, 565] width 28 height 18
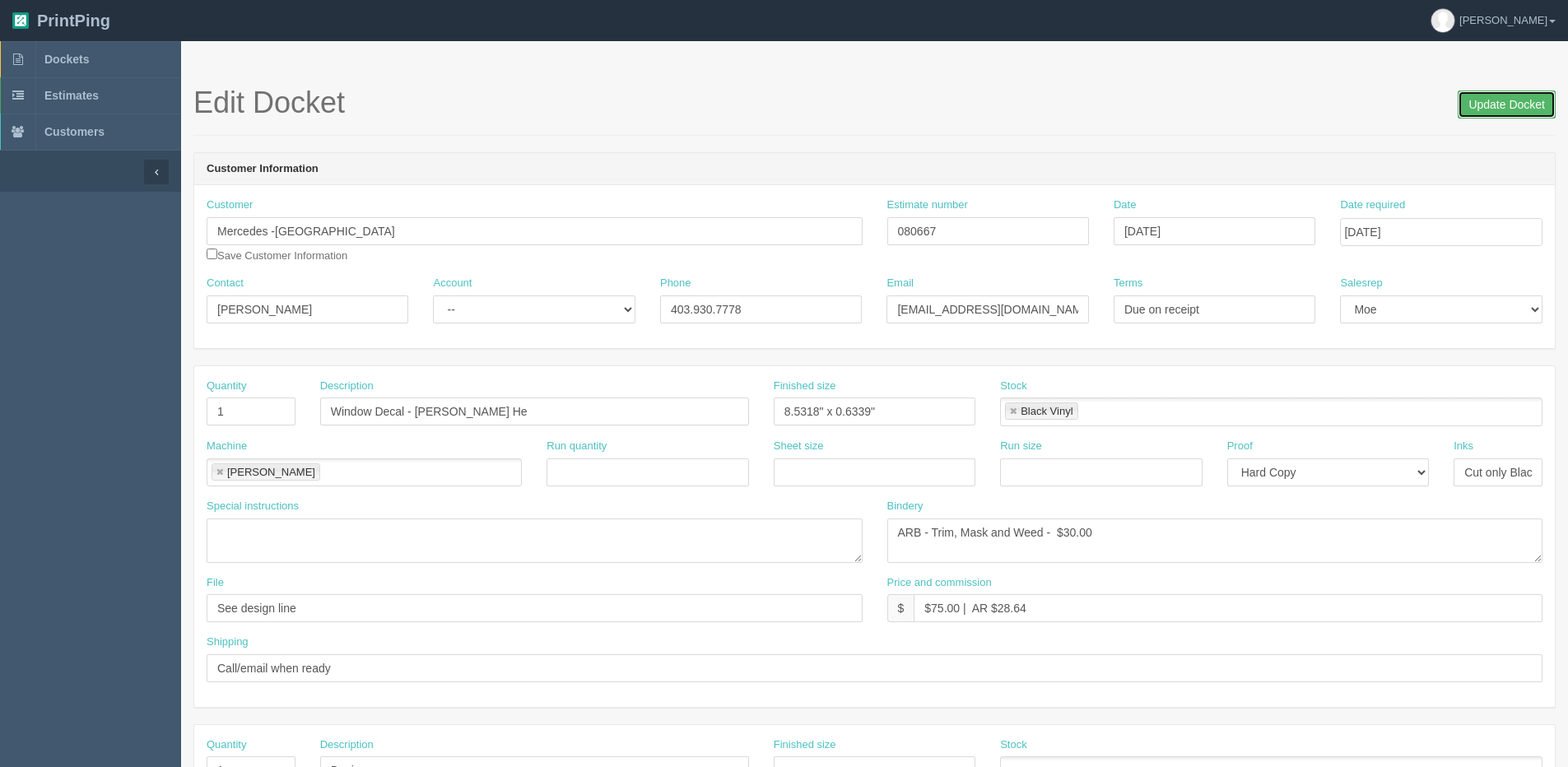
click at [1486, 97] on input "Update Docket" at bounding box center [1507, 104] width 98 height 27
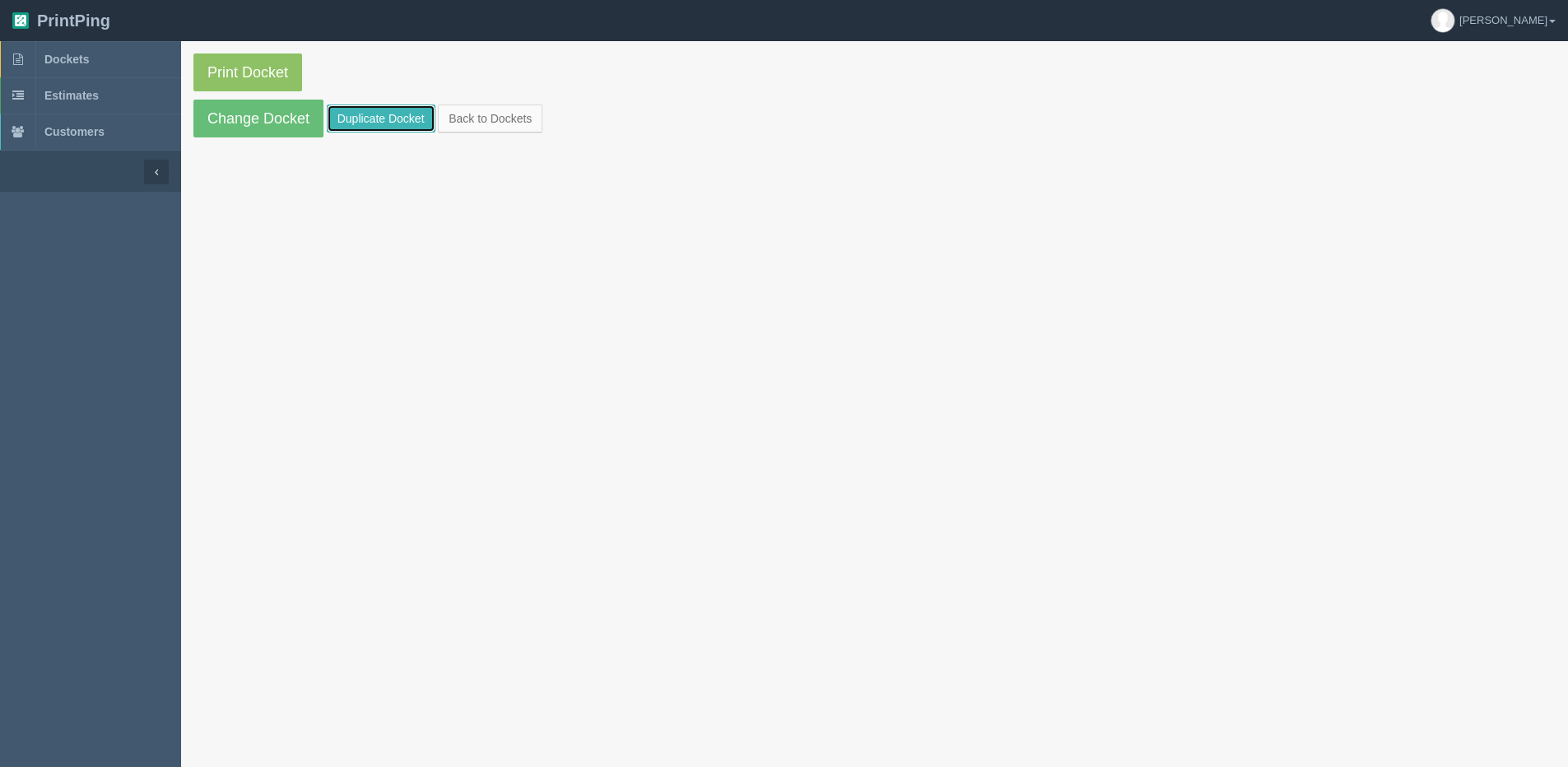
click at [376, 118] on link "Duplicate Docket" at bounding box center [381, 118] width 109 height 27
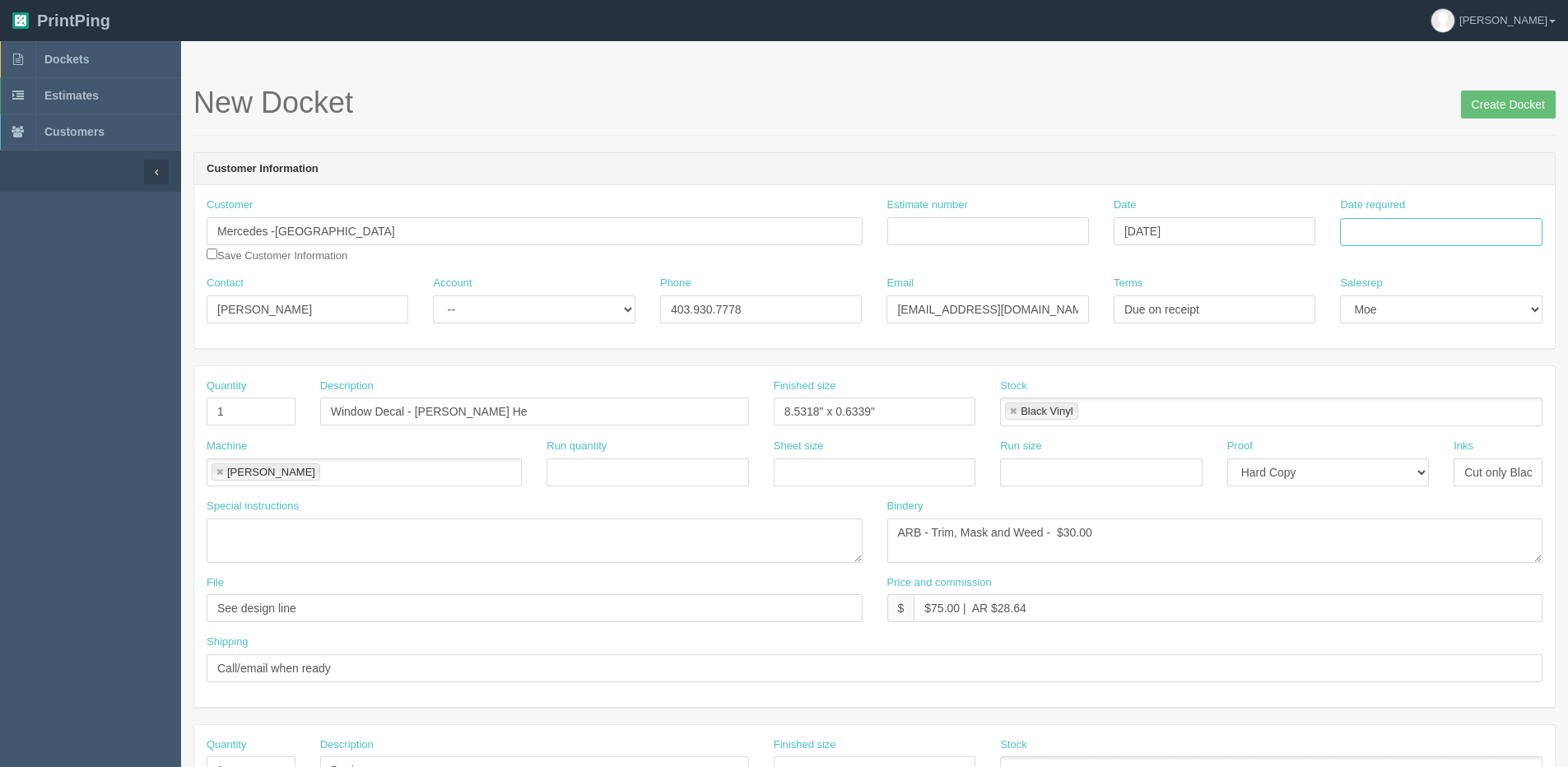
click at [1450, 226] on input "Date required" at bounding box center [1440, 232] width 201 height 27
click at [1359, 468] on th "[DATE]" at bounding box center [1421, 461] width 153 height 24
click at [1378, 388] on td "22" at bounding box center [1378, 390] width 24 height 24
type input "[DATE]"
drag, startPoint x: 327, startPoint y: 317, endPoint x: -19, endPoint y: 313, distance: 346.0
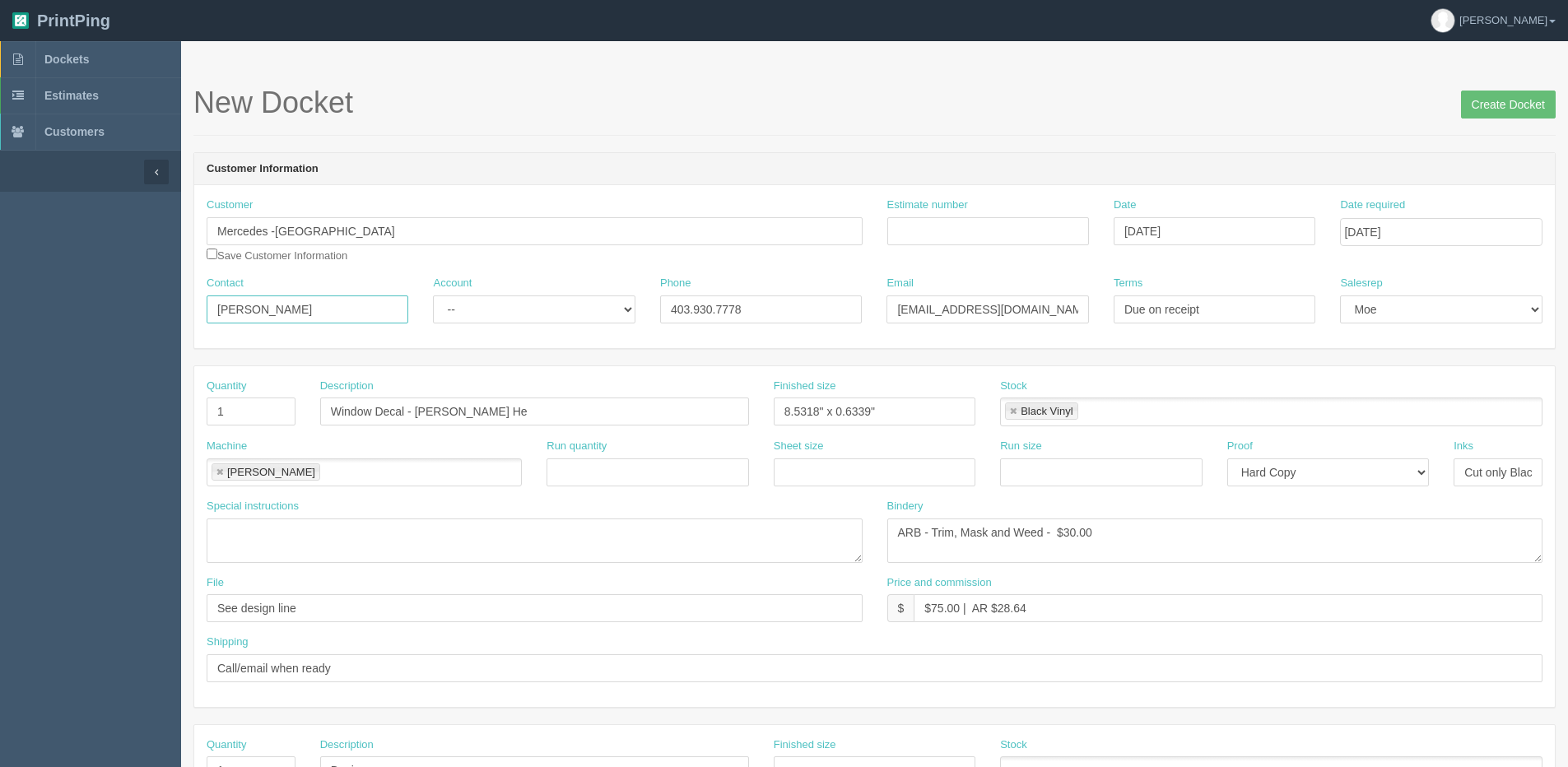
click at [0, 313] on html "PrintPing [PERSON_NAME] Edit account ( [PERSON_NAME][EMAIL_ADDRESS][DOMAIN_NAME…" at bounding box center [784, 747] width 1568 height 1495
drag, startPoint x: 279, startPoint y: 307, endPoint x: 102, endPoint y: 327, distance: 178.1
click at [63, 328] on section "Dockets Estimates Customers" at bounding box center [784, 768] width 1568 height 1453
paste input "[PERSON_NAME]"
type input "[PERSON_NAME]"
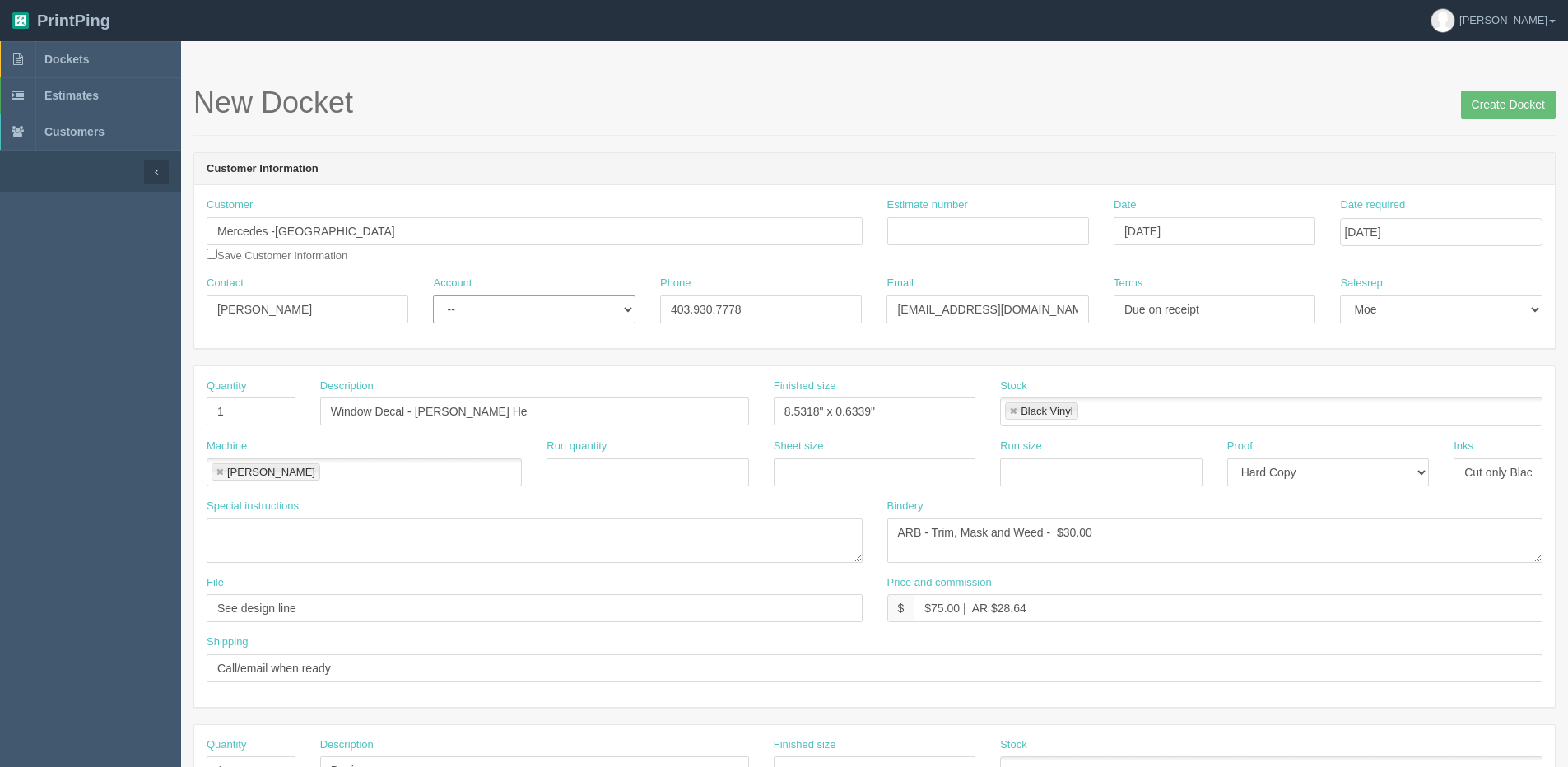
click at [474, 307] on select "-- Existing Client Allrush Client Rep Client" at bounding box center [533, 309] width 201 height 27
select select "Allrush Client"
click at [433, 296] on select "-- Existing Client Allrush Client Rep Client" at bounding box center [533, 309] width 201 height 27
drag, startPoint x: 602, startPoint y: 301, endPoint x: 582, endPoint y: 300, distance: 20.0
click at [582, 300] on div "Contact [PERSON_NAME] Account -- Existing Client Allrush Client Rep Client Phon…" at bounding box center [874, 305] width 1361 height 60
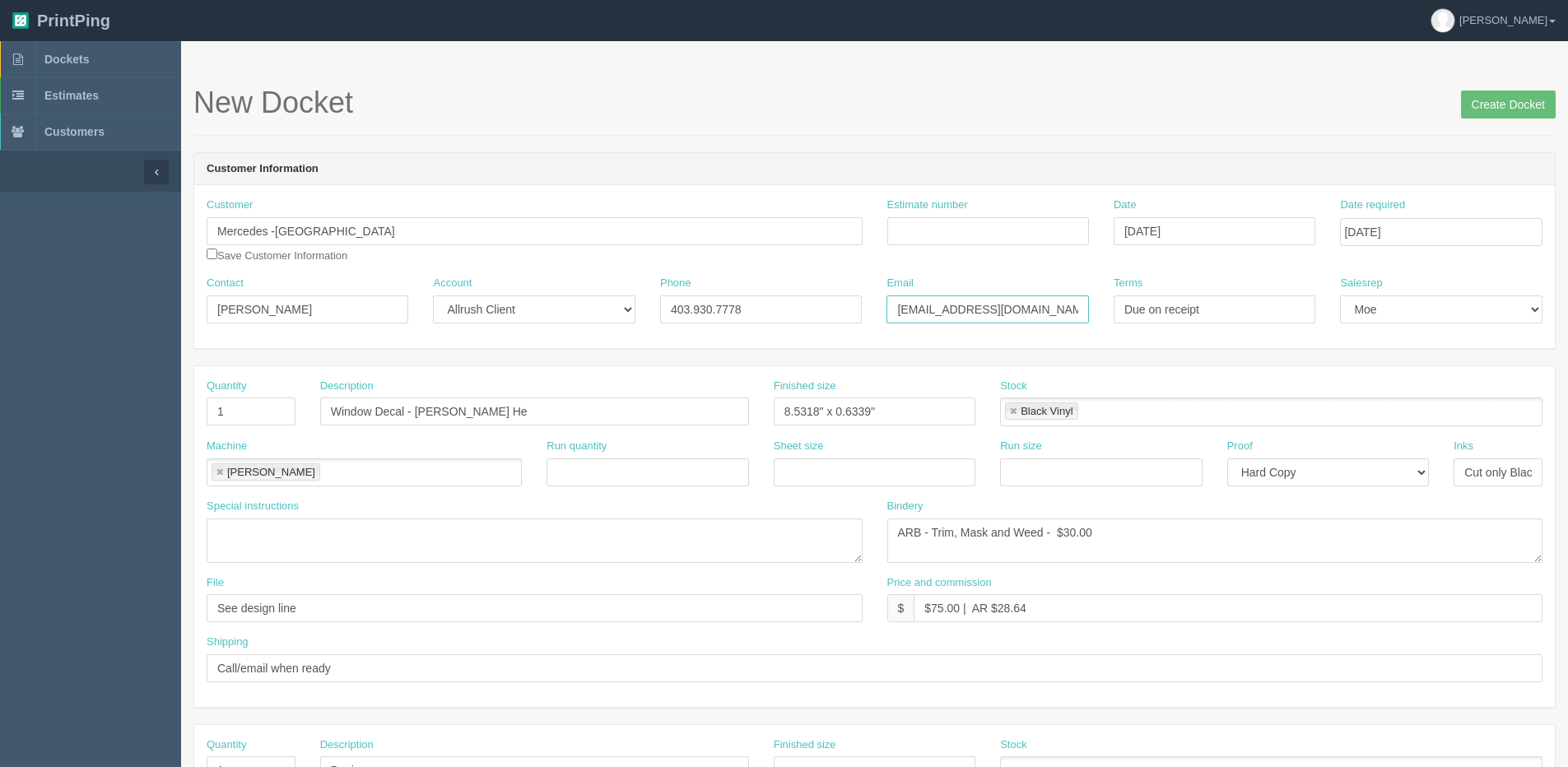
paste input "[PERSON_NAME]"
type input "[PERSON_NAME][EMAIL_ADDRESS][DOMAIN_NAME]"
click at [1504, 106] on input "Create Docket" at bounding box center [1508, 104] width 94 height 27
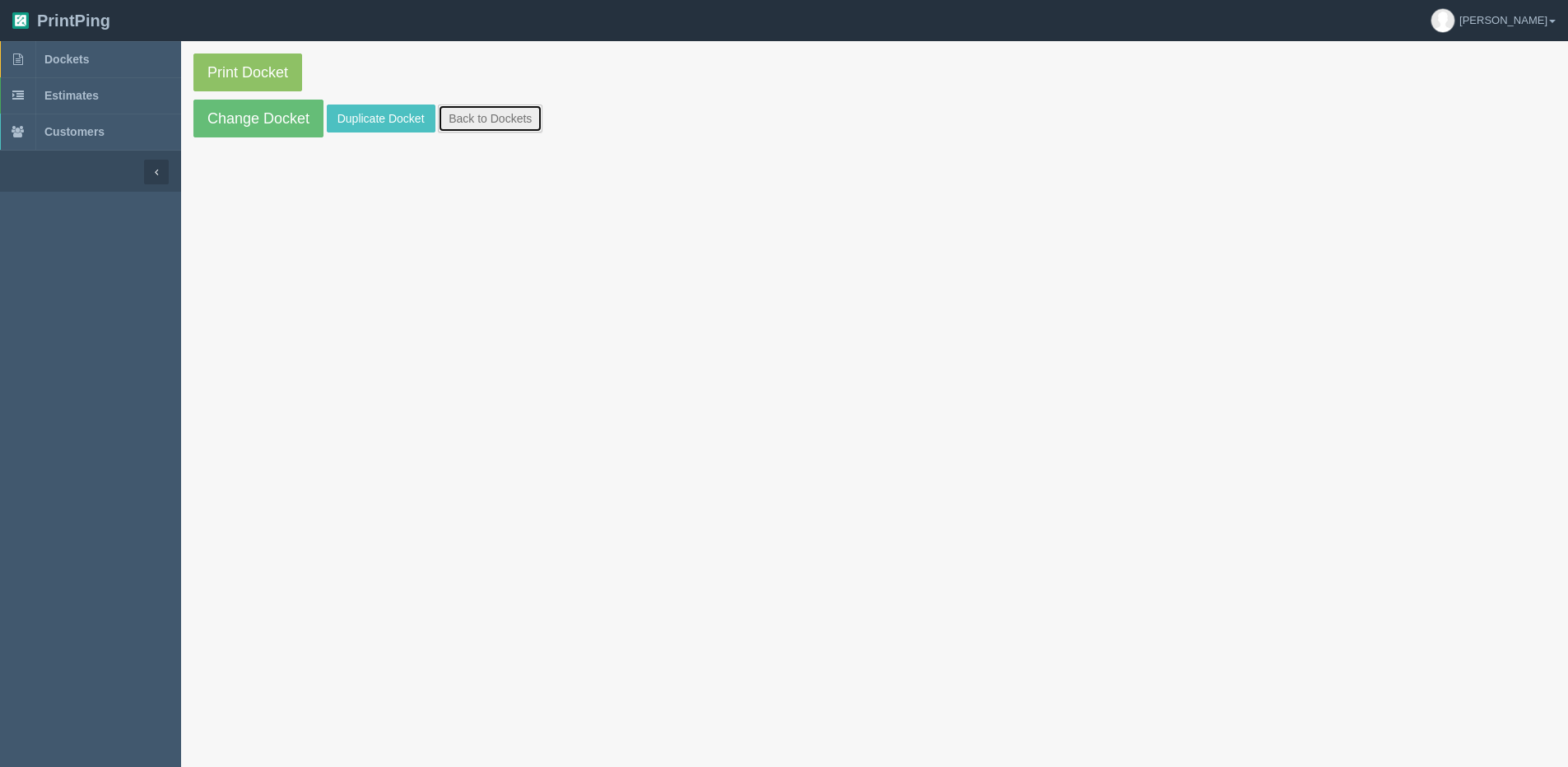
drag, startPoint x: 479, startPoint y: 123, endPoint x: 323, endPoint y: 124, distance: 156.0
click at [479, 124] on link "Back to Dockets" at bounding box center [490, 118] width 104 height 27
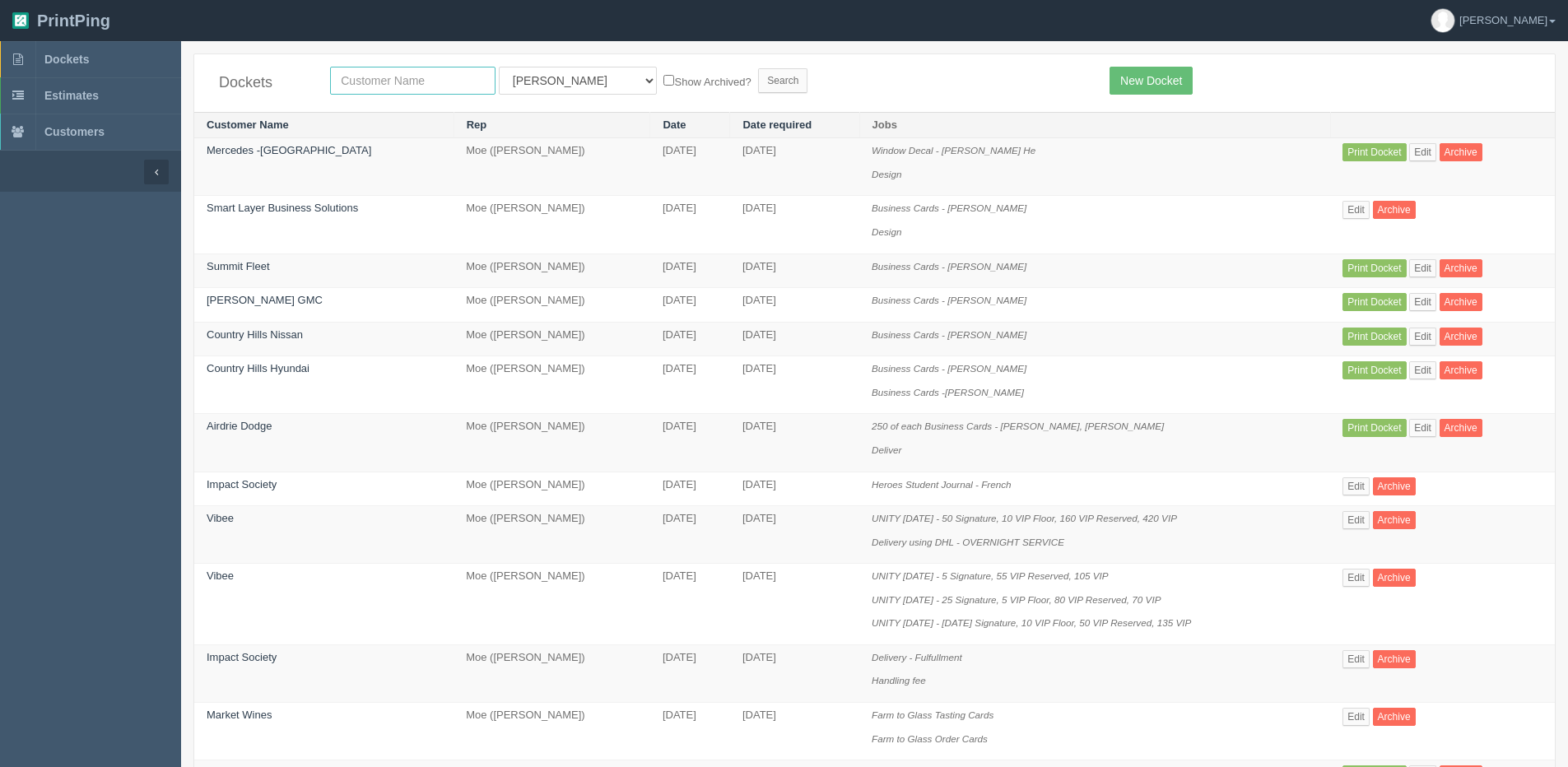
click at [453, 87] on input "text" at bounding box center [413, 81] width 165 height 27
type input "mercedes"
click at [758, 69] on input "Search" at bounding box center [783, 81] width 49 height 25
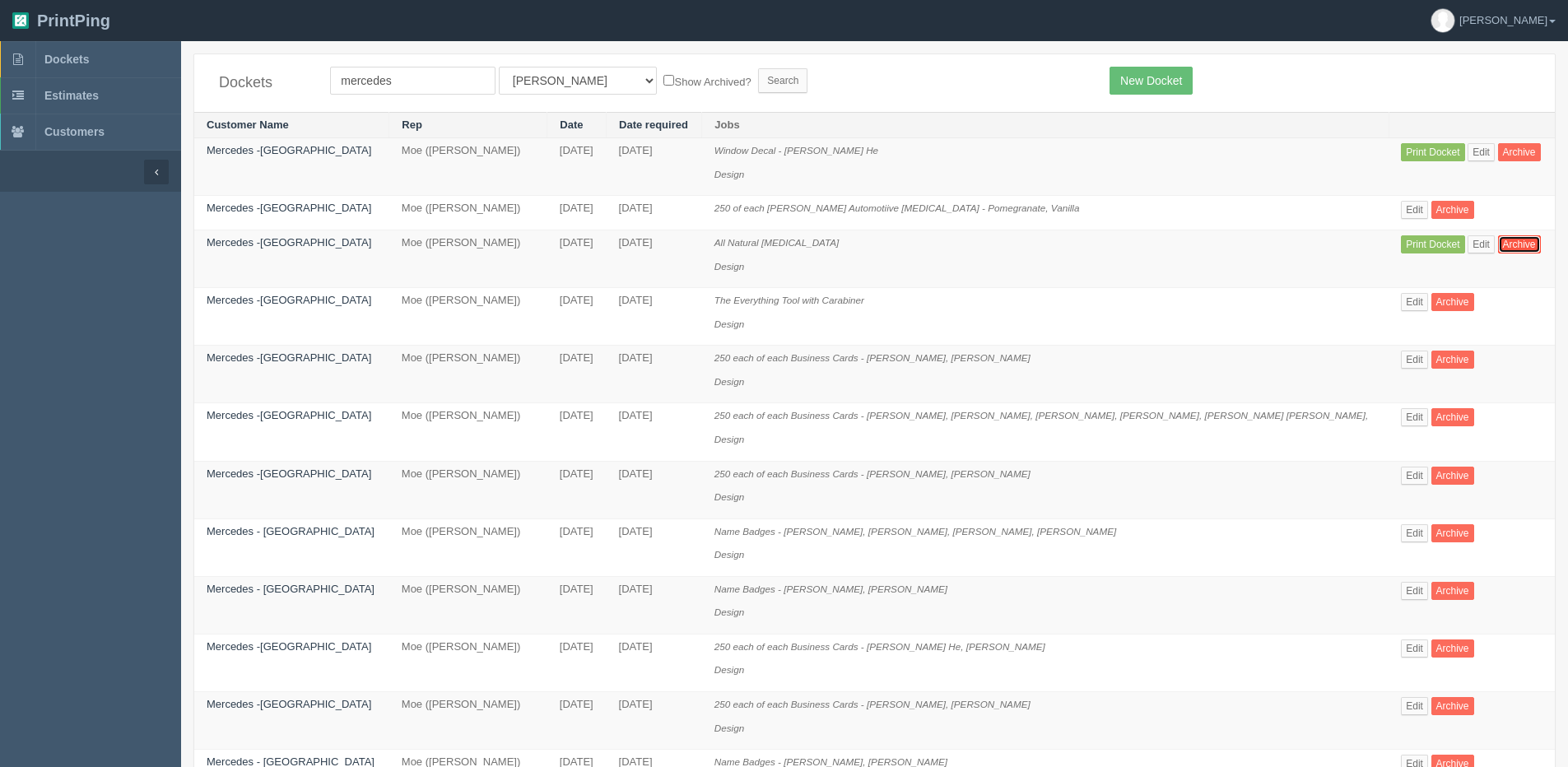
click at [1500, 244] on link "Archive" at bounding box center [1520, 245] width 43 height 18
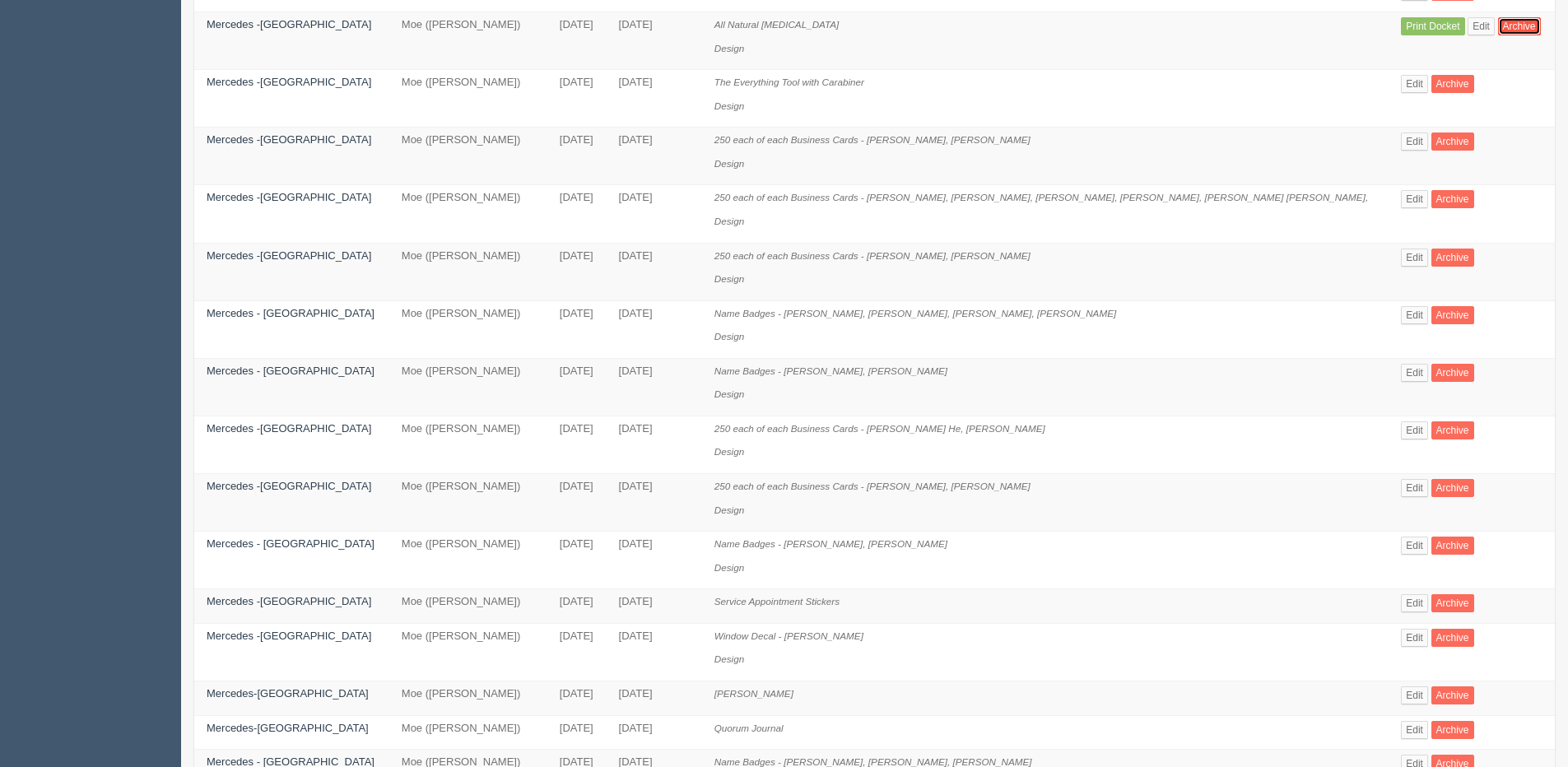
scroll to position [247, 0]
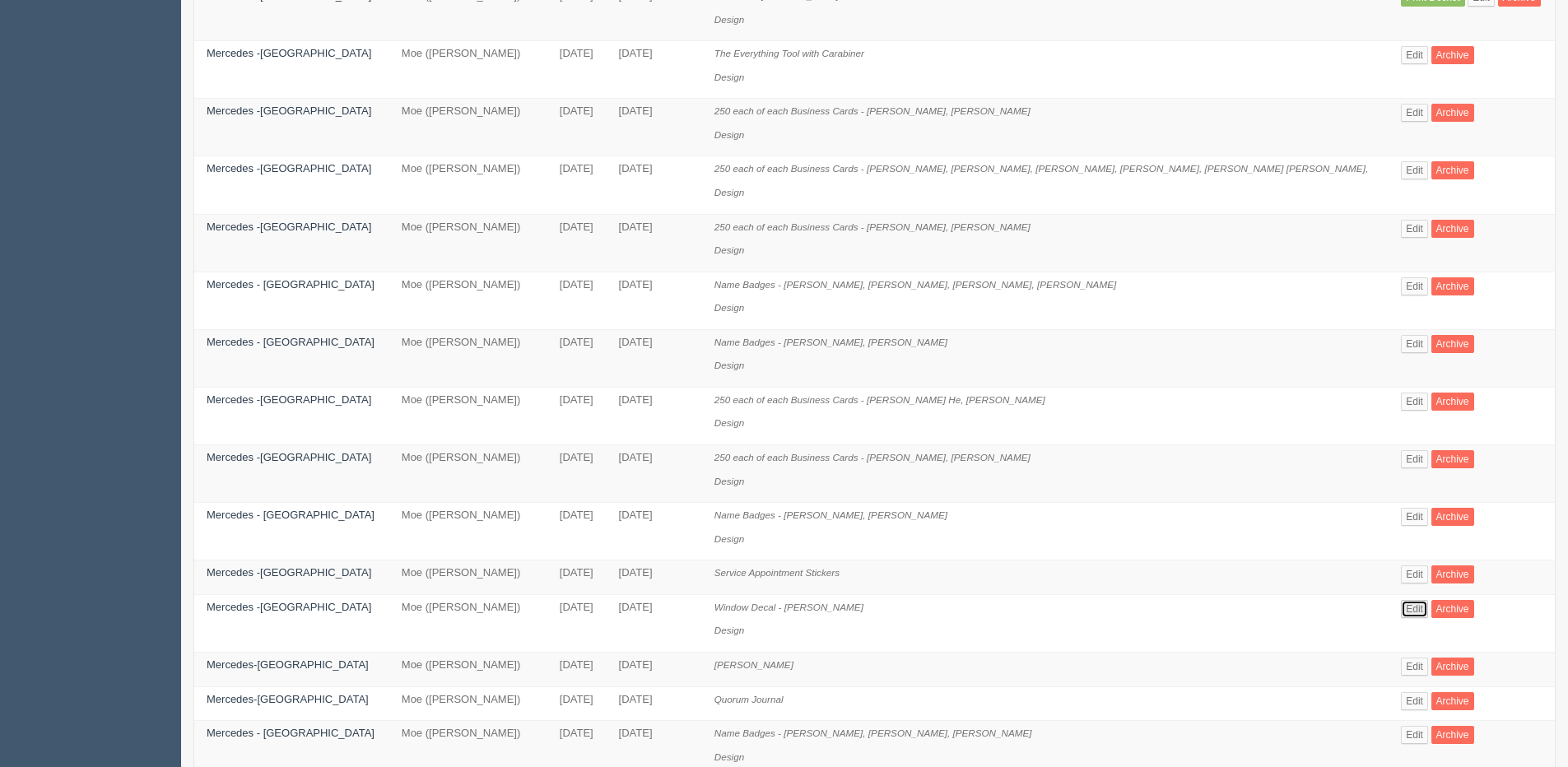
click at [1401, 608] on link "Edit" at bounding box center [1415, 609] width 28 height 18
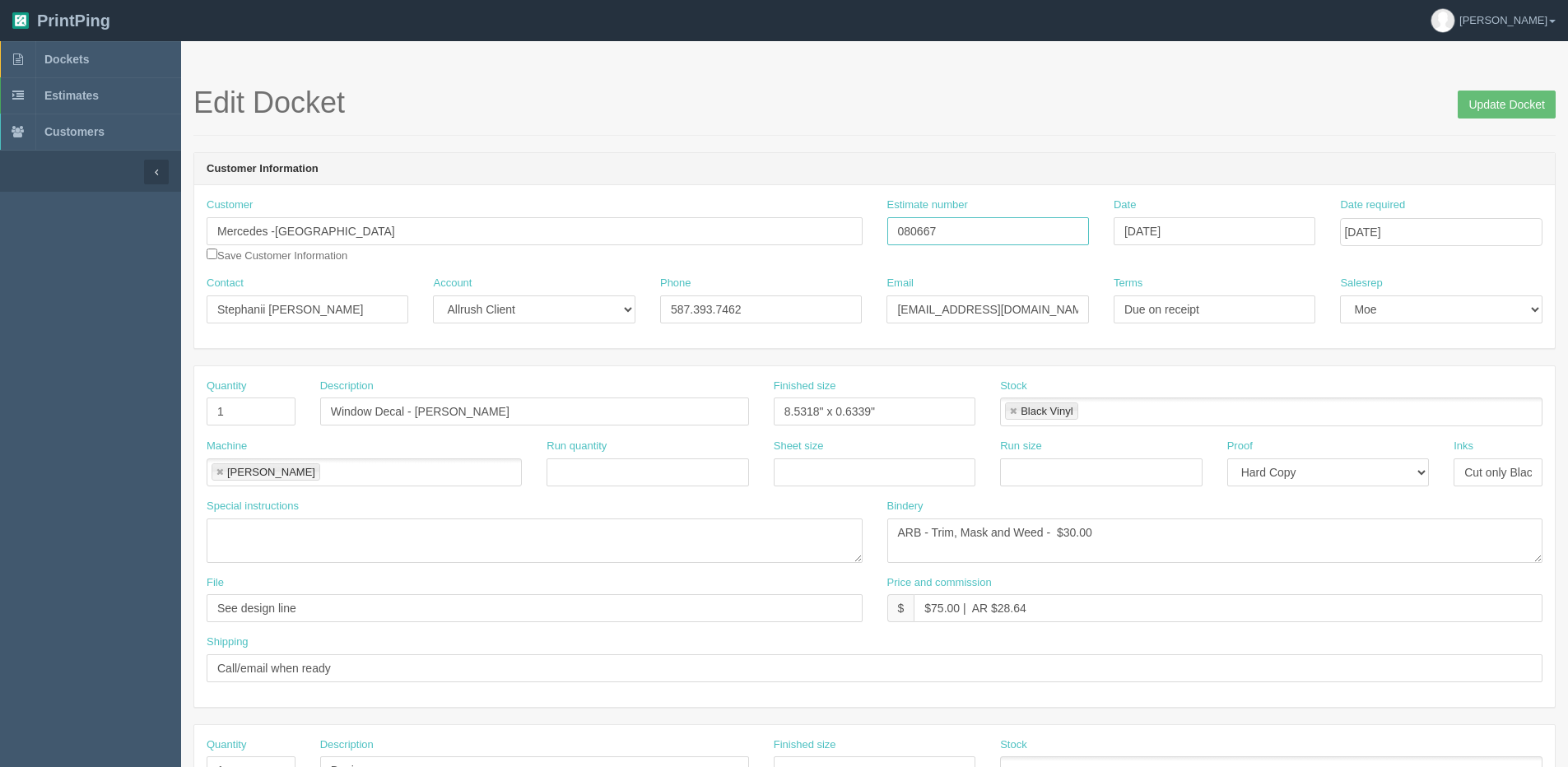
drag, startPoint x: 952, startPoint y: 231, endPoint x: 856, endPoint y: 222, distance: 96.4
click at [859, 222] on div "Customer Mercedes -Benz Country Hills Save Customer Information Estimate number…" at bounding box center [874, 237] width 1361 height 79
click at [47, 58] on span "Dockets" at bounding box center [66, 59] width 44 height 13
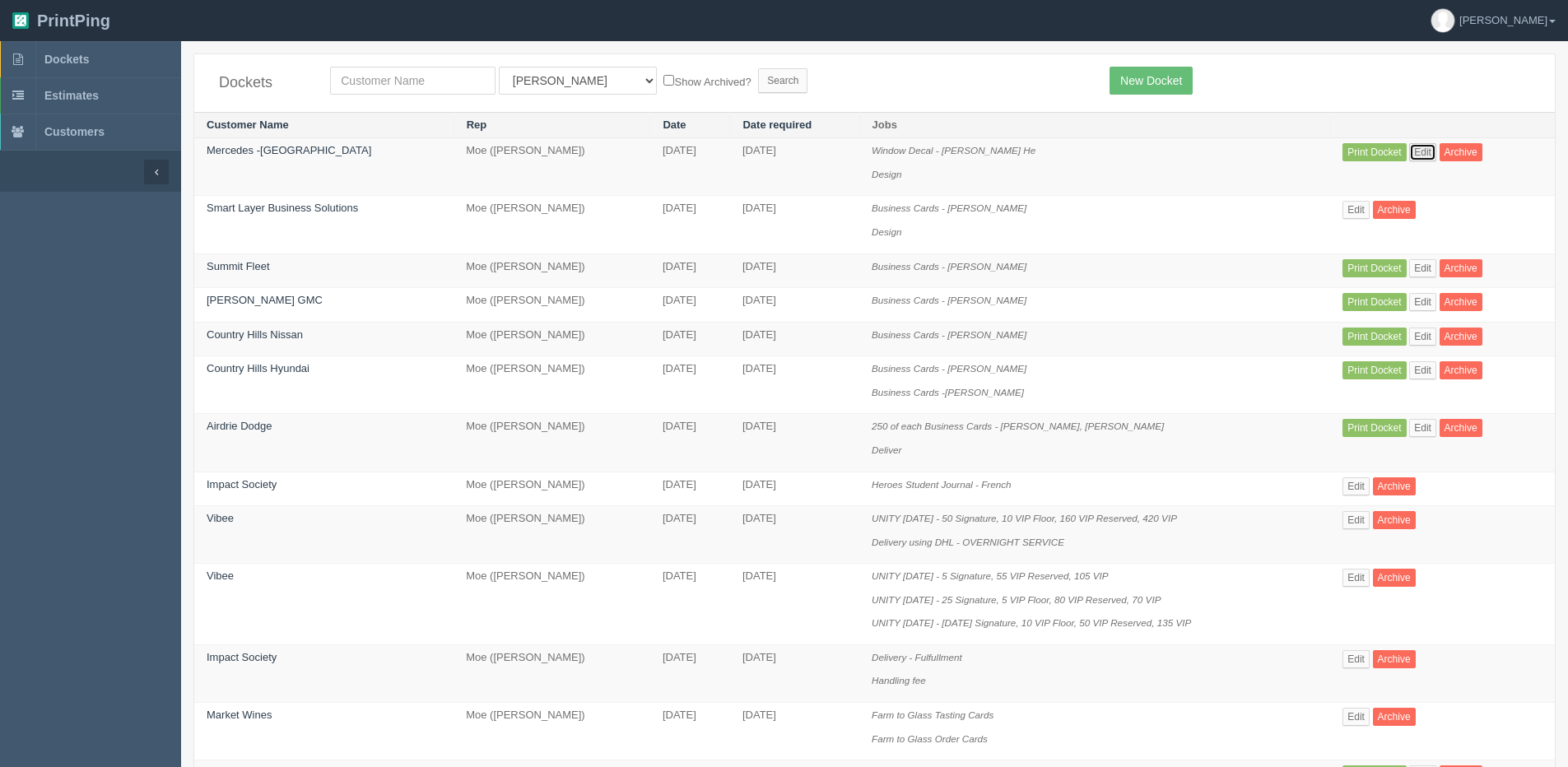
click at [1426, 151] on link "Edit" at bounding box center [1423, 152] width 28 height 18
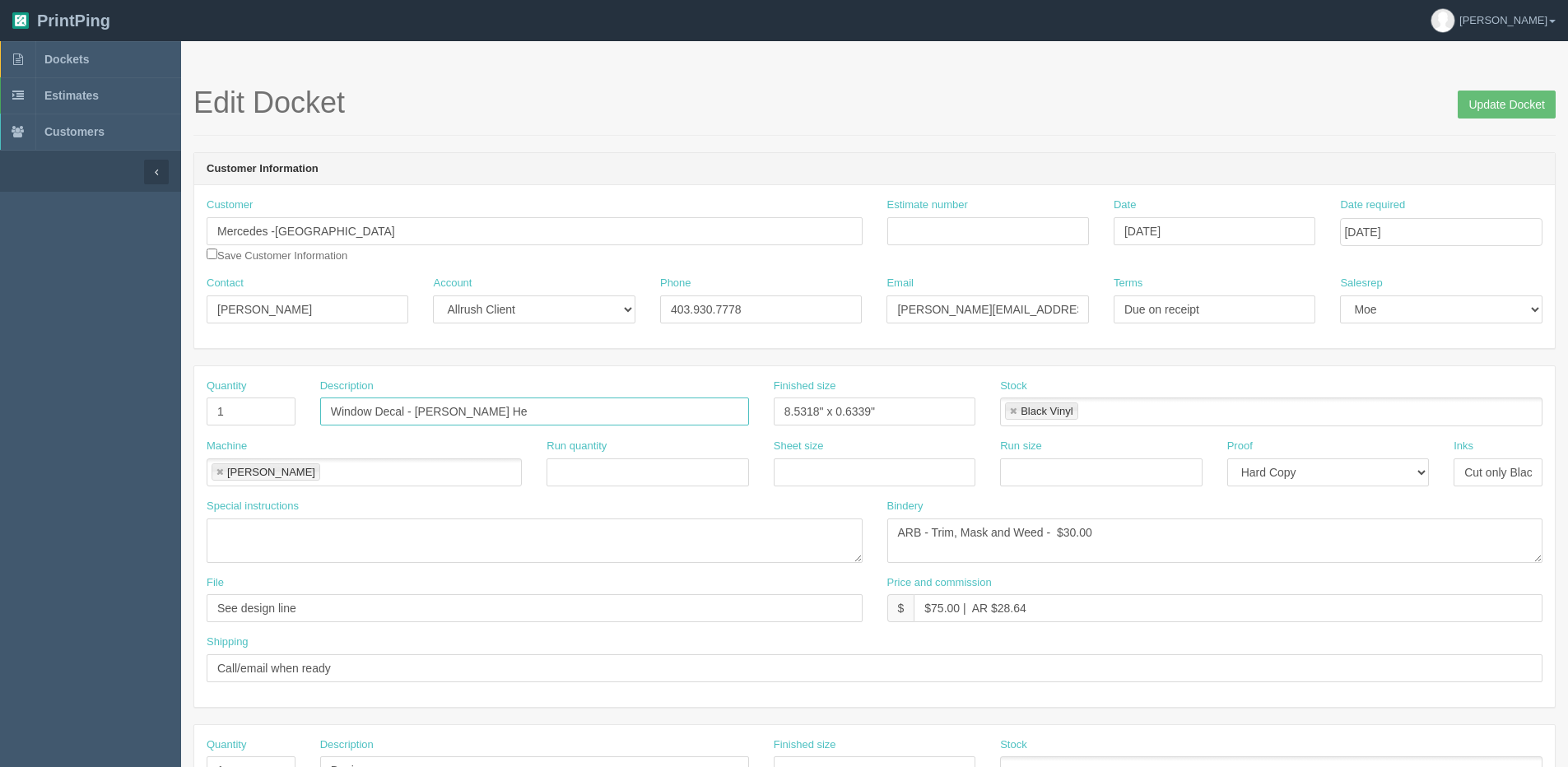
drag, startPoint x: 415, startPoint y: 414, endPoint x: 550, endPoint y: 412, distance: 135.0
click at [550, 412] on input "Window Decal - Candice He" at bounding box center [534, 411] width 429 height 27
paste input "Taylor Kernick-Pendlebury"
click at [328, 393] on label "Description" at bounding box center [347, 386] width 53 height 16
click at [332, 403] on input "Window Decal - Taylor Kernick-Pendlebury" at bounding box center [534, 411] width 429 height 27
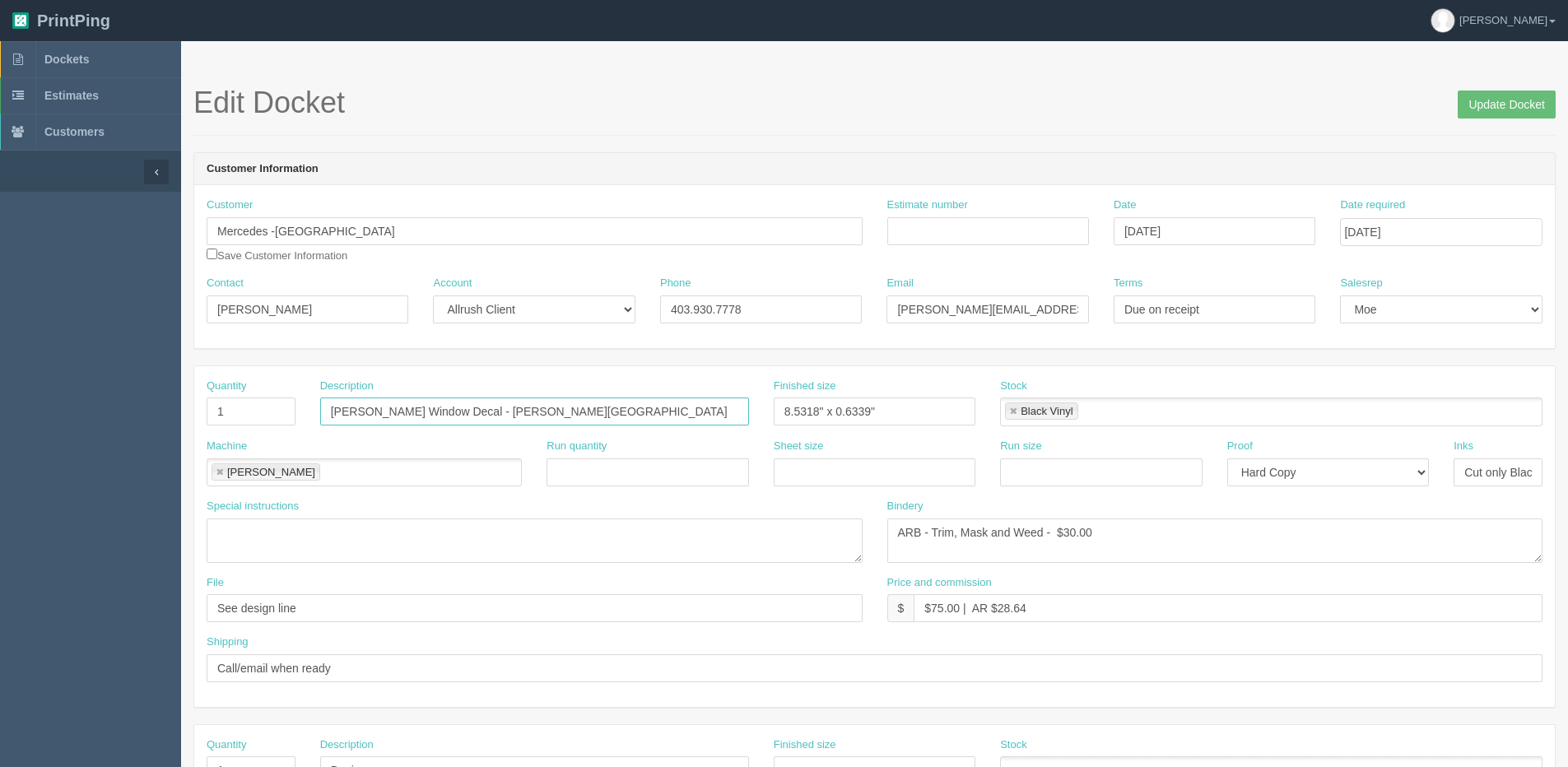
type input "McManes Window Decal - Taylor Kernick-Pendlebury"
click at [1030, 232] on input "Estimate number" at bounding box center [987, 231] width 201 height 27
paste input "Taylor Kernick-Pendlebury"
type input "Taylor Kernick-Pendlebury"
drag, startPoint x: 1030, startPoint y: 232, endPoint x: 691, endPoint y: 263, distance: 340.4
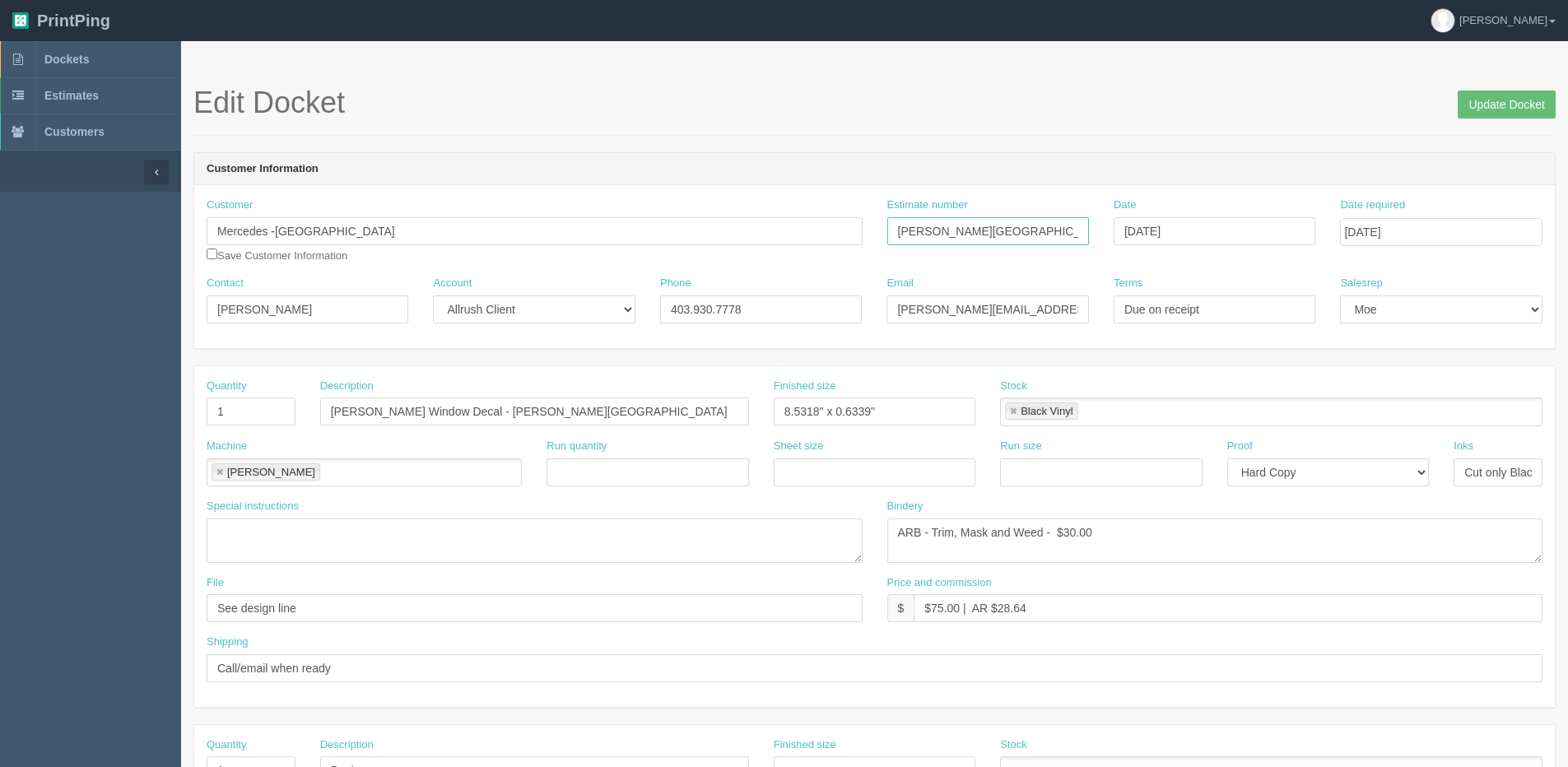
click at [692, 263] on div "Customer Mercedes -Benz Country Hills Save Customer Information Estimate number…" at bounding box center [874, 237] width 1361 height 79
click at [902, 226] on input "Estimate number" at bounding box center [987, 231] width 201 height 27
type input "080667"
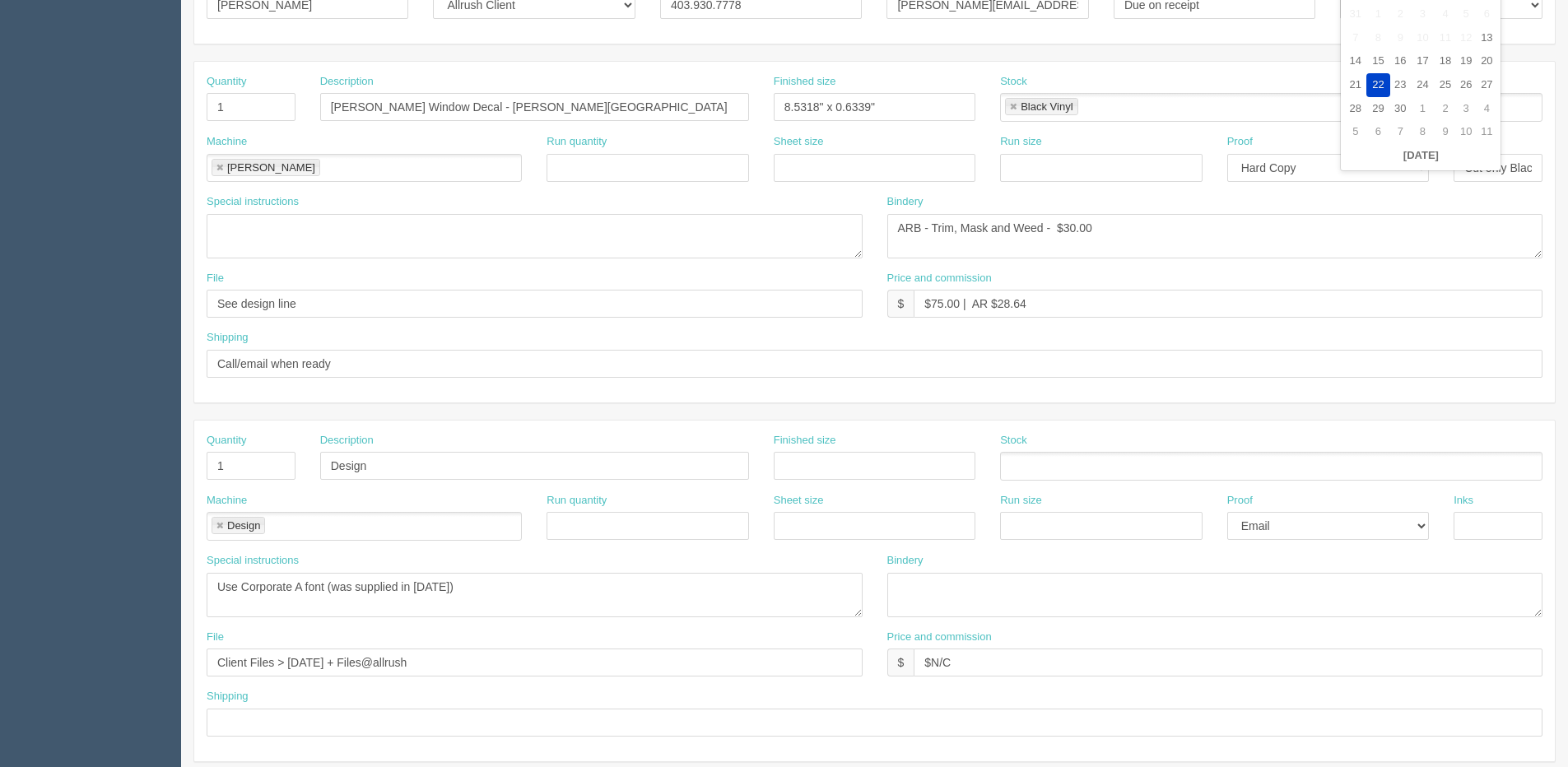
scroll to position [329, 0]
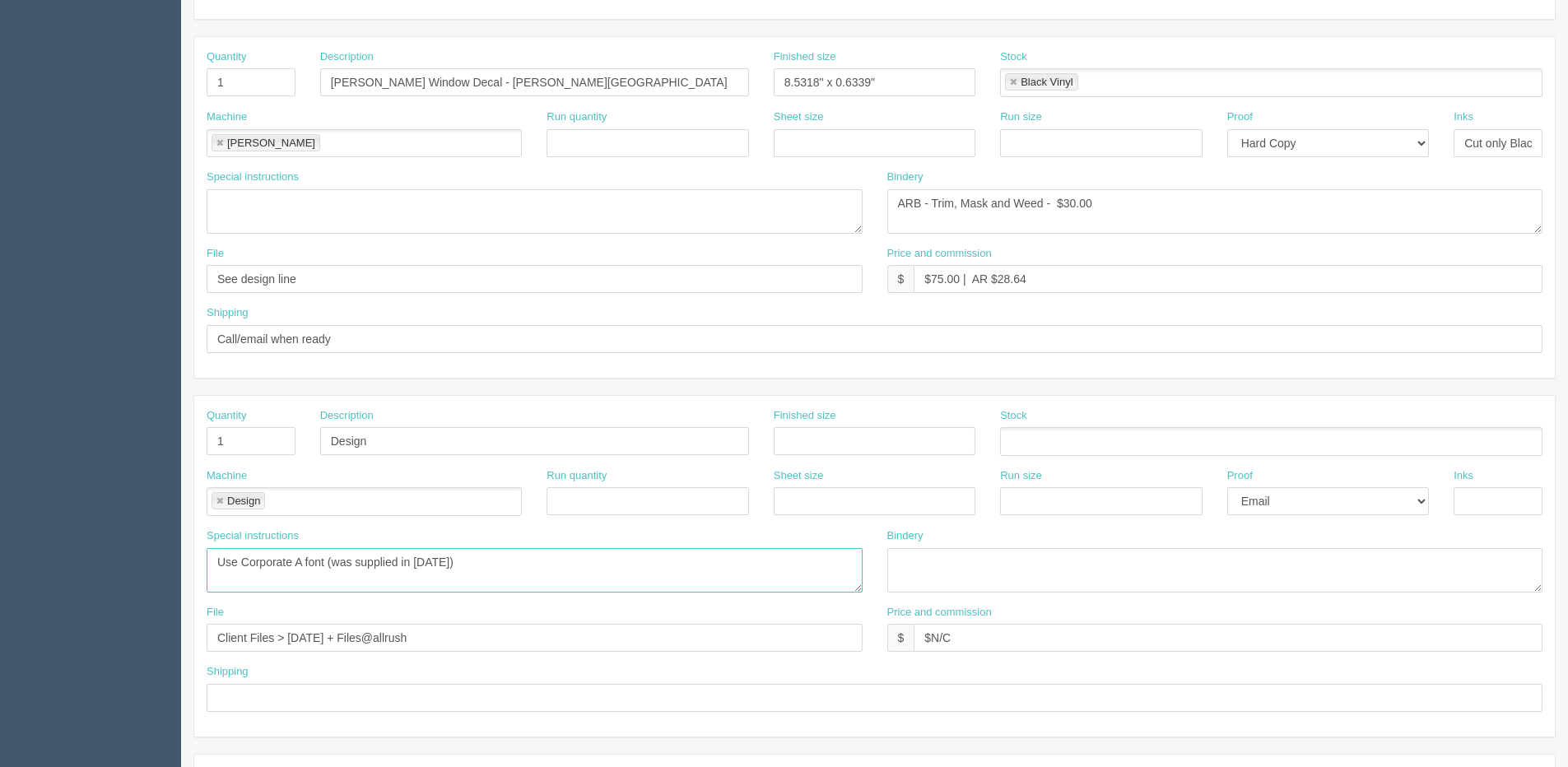
click at [490, 574] on textarea "Use Corporate A font (was supplied in Feb.23)" at bounding box center [534, 570] width 656 height 44
paste textarea "Taylor Kernick-Pendlebury's door. She is an HR Coordinator at McManes"
click at [391, 581] on textarea "Use Corporate A font (was supplied in Feb.23)" at bounding box center [534, 570] width 656 height 44
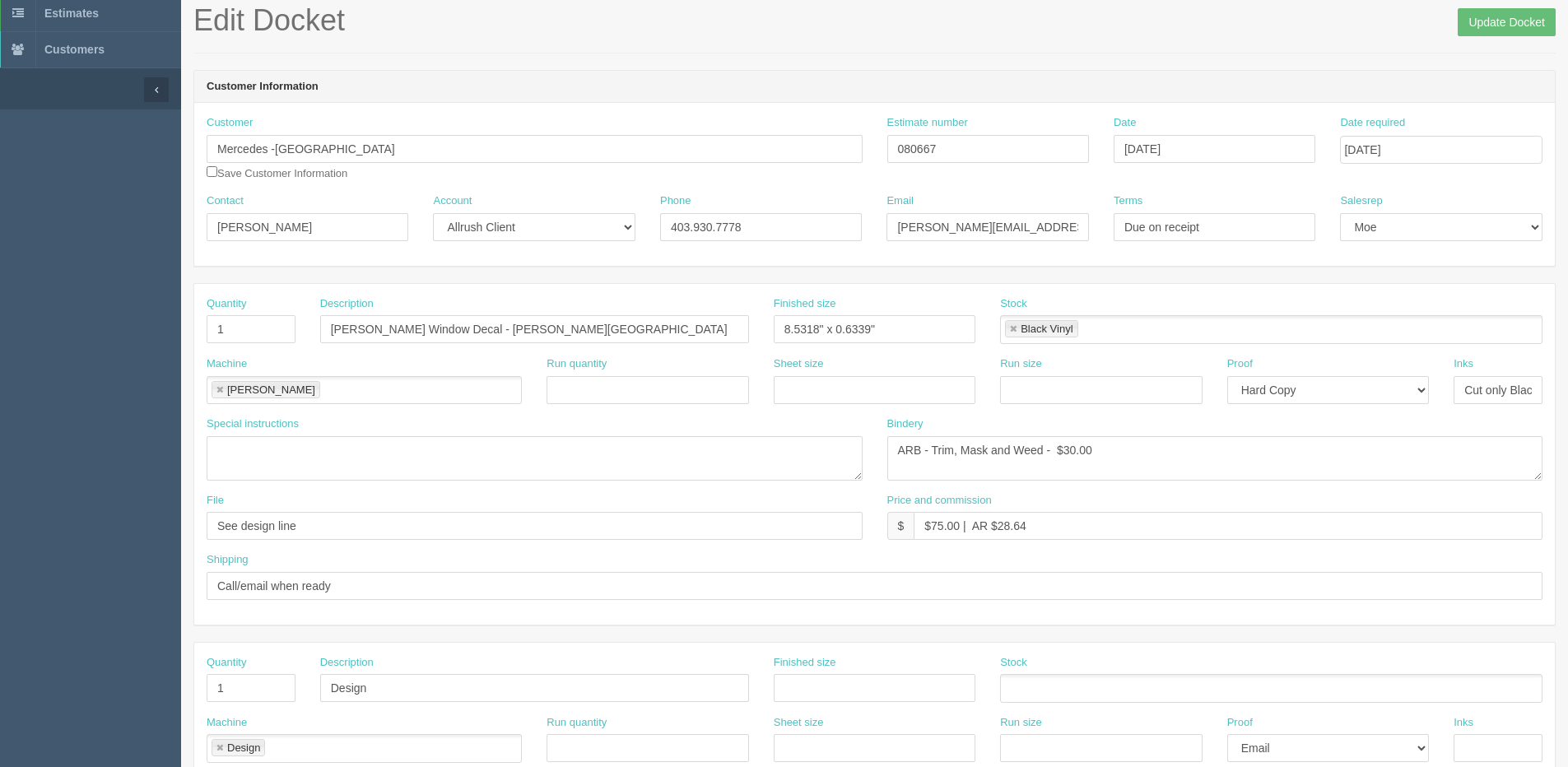
scroll to position [0, 0]
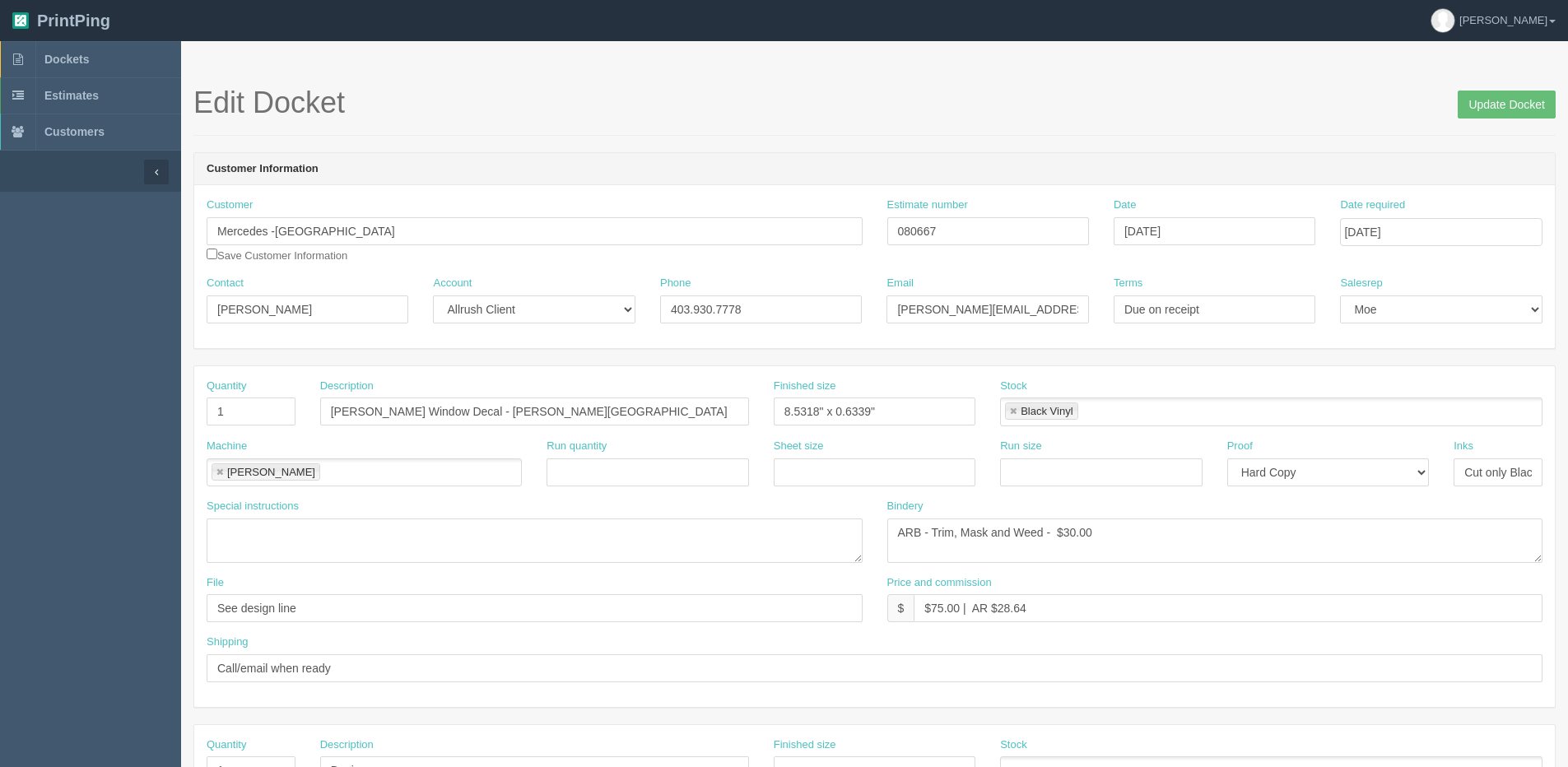
type textarea "Use Corporate A font (was supplied in Feb.23) Taylor Kernick-Pendlebury HR Coor…"
click at [1520, 101] on input "Update Docket" at bounding box center [1507, 104] width 98 height 27
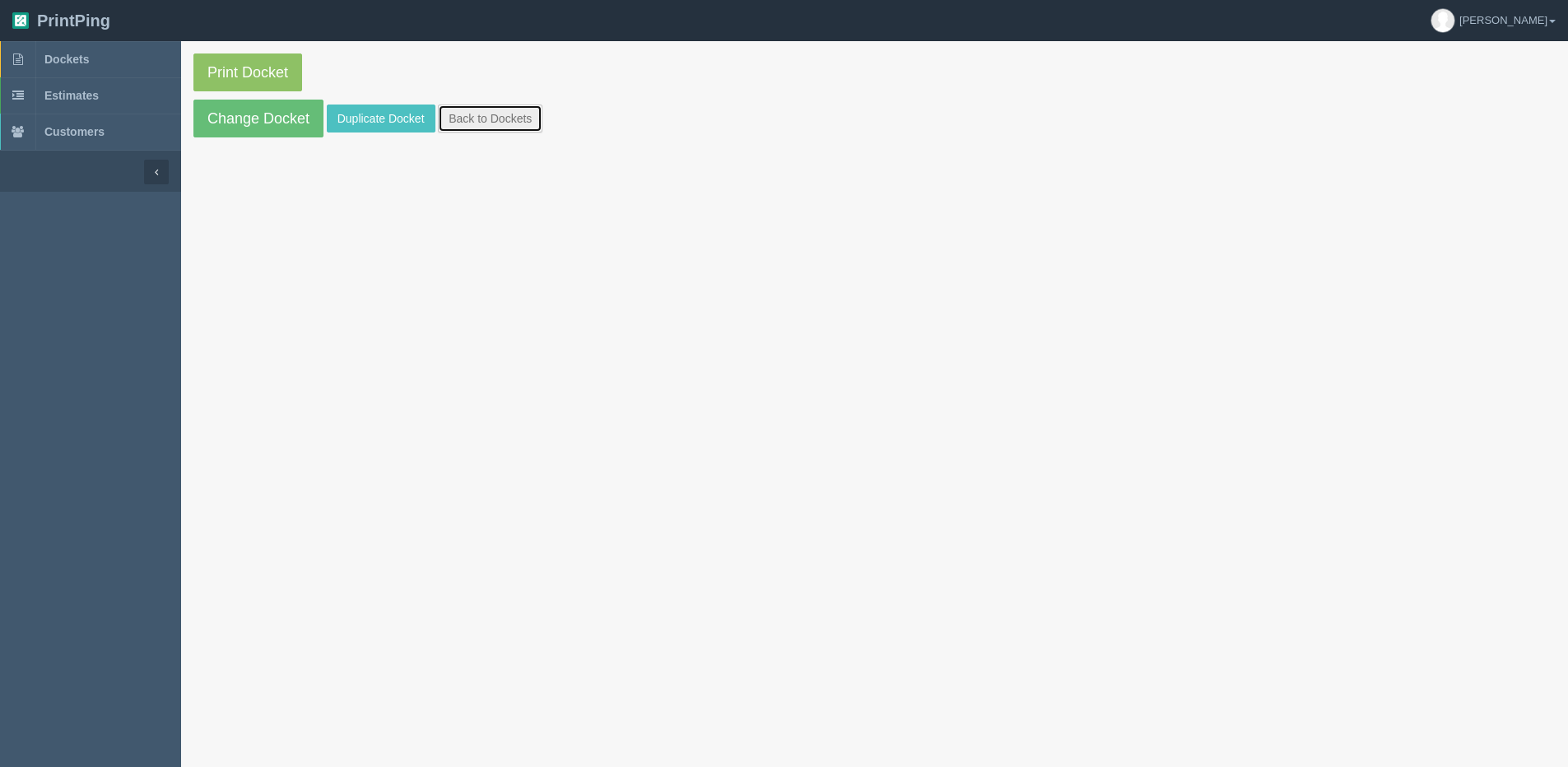
click at [524, 124] on link "Back to Dockets" at bounding box center [490, 118] width 104 height 27
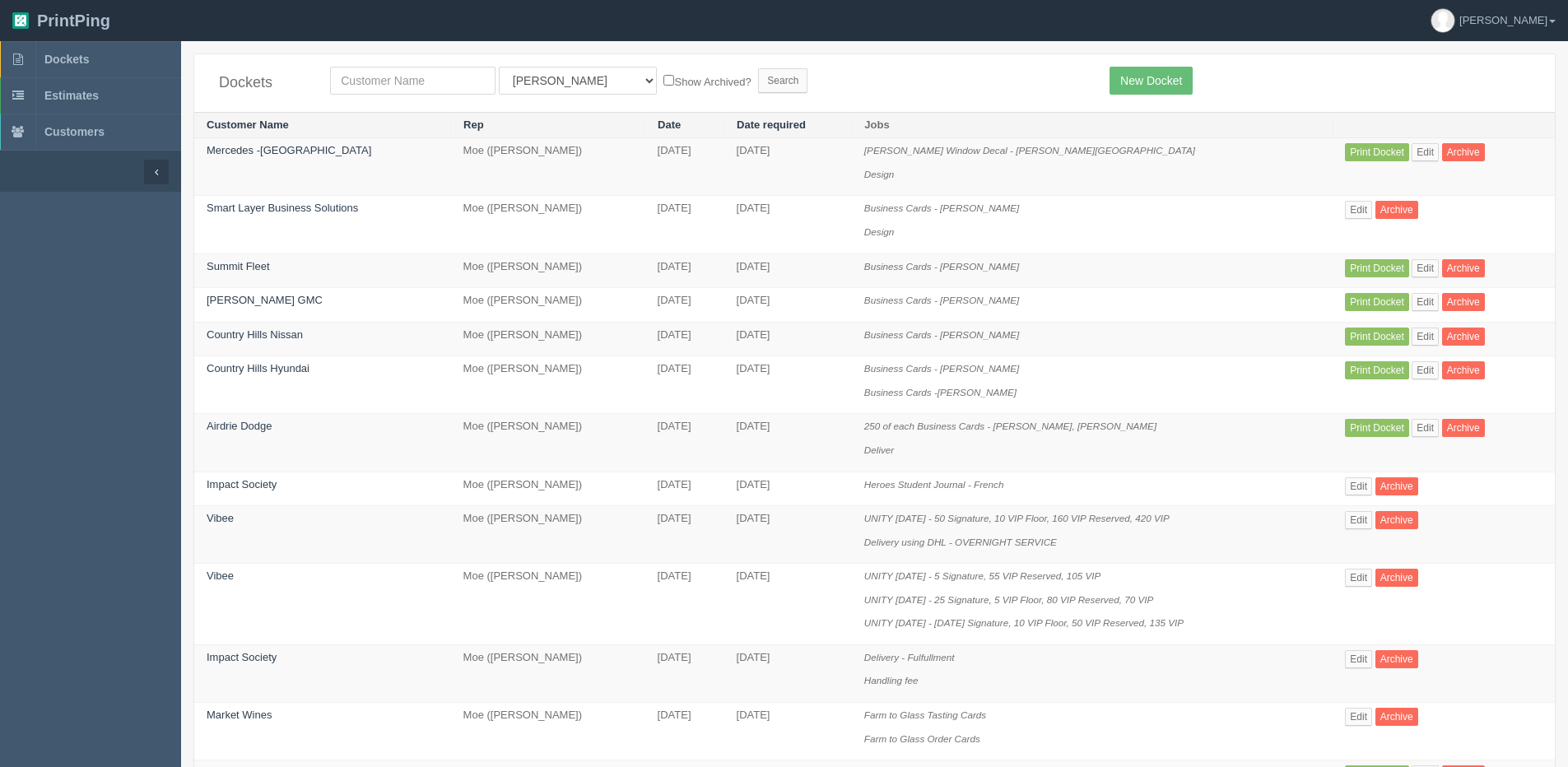
click at [385, 65] on div "Dockets All Users [PERSON_NAME] Test 1 [PERSON_NAME] [PERSON_NAME] [PERSON_NAME…" at bounding box center [874, 82] width 1361 height 58
click at [435, 82] on input "text" at bounding box center [413, 81] width 165 height 27
type input "mercedes"
click at [758, 69] on input "Search" at bounding box center [783, 81] width 49 height 25
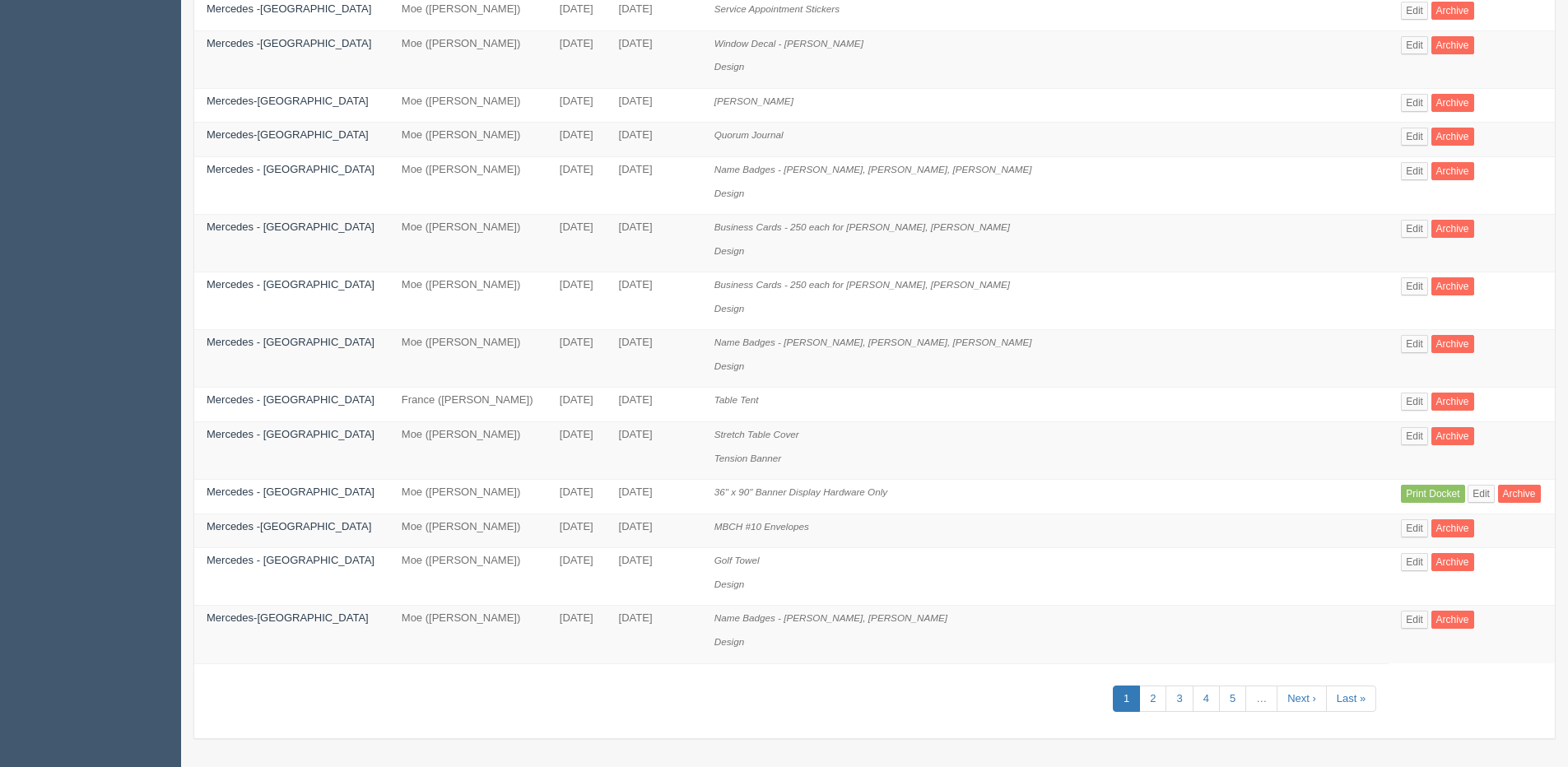
scroll to position [754, 0]
click at [1147, 702] on link "2" at bounding box center [1153, 698] width 28 height 27
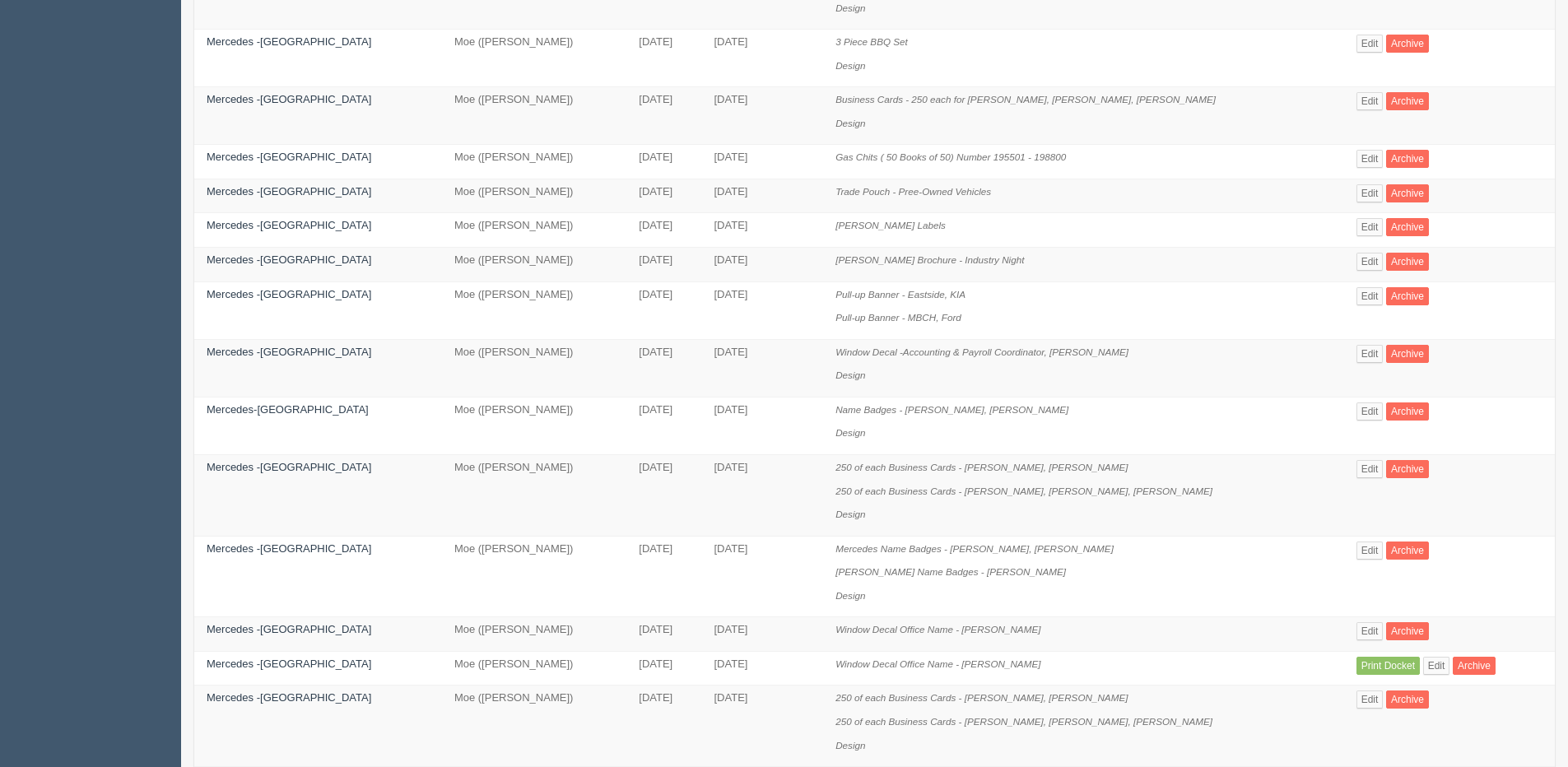
scroll to position [494, 0]
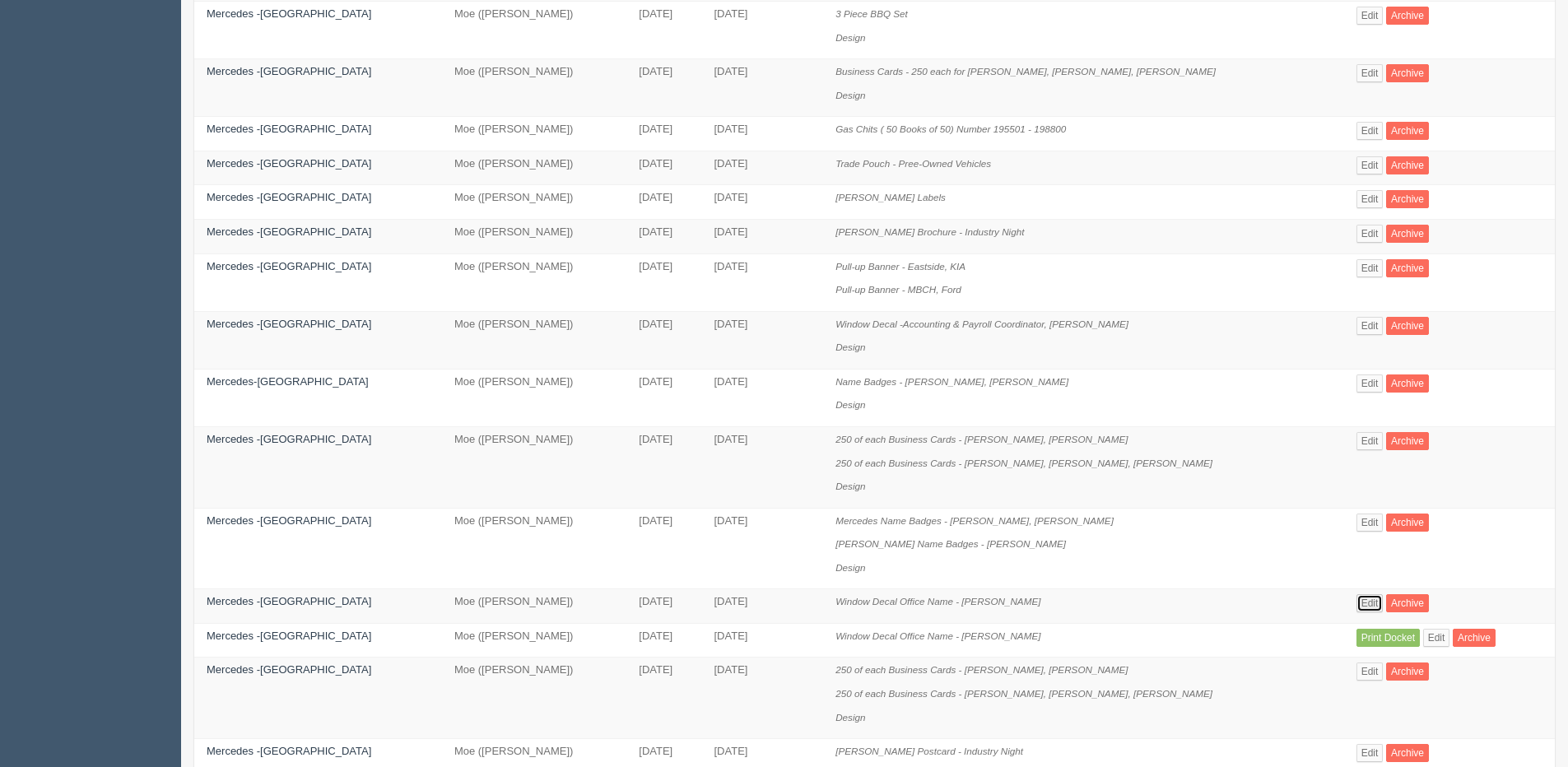
click at [1357, 599] on link "Edit" at bounding box center [1371, 603] width 28 height 18
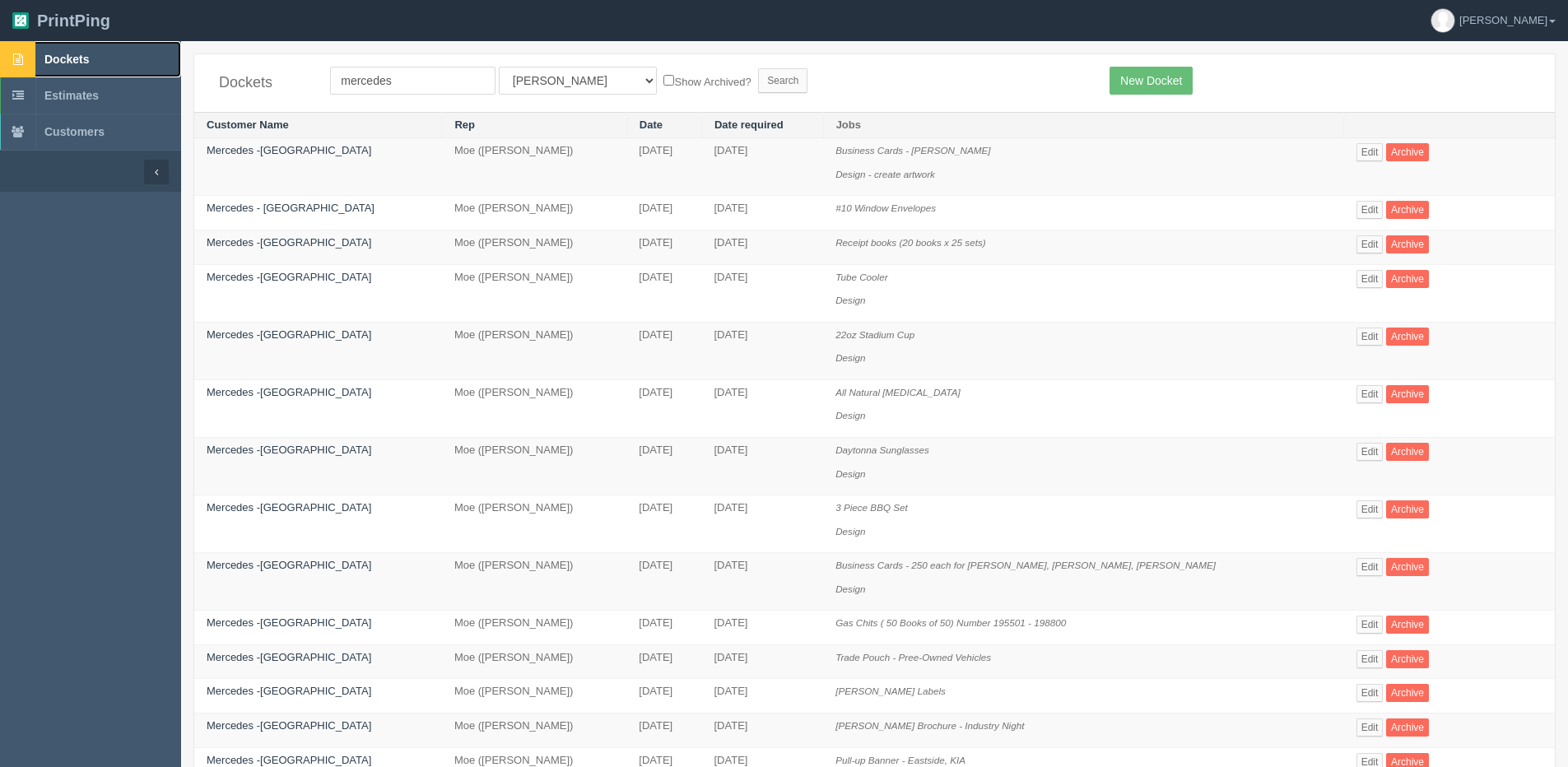
click at [77, 47] on link "Dockets" at bounding box center [90, 59] width 181 height 36
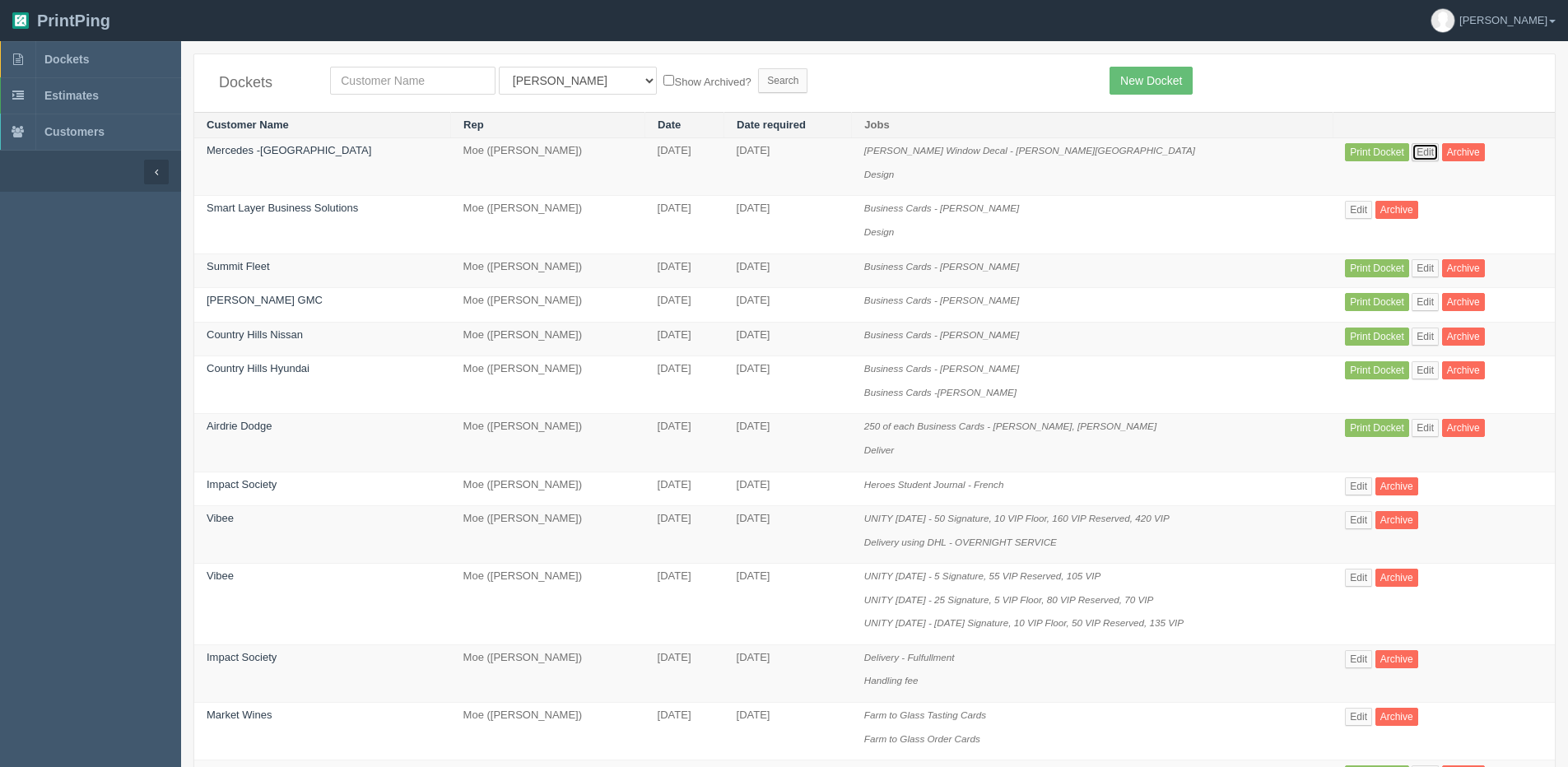
click at [1423, 150] on link "Edit" at bounding box center [1426, 152] width 28 height 18
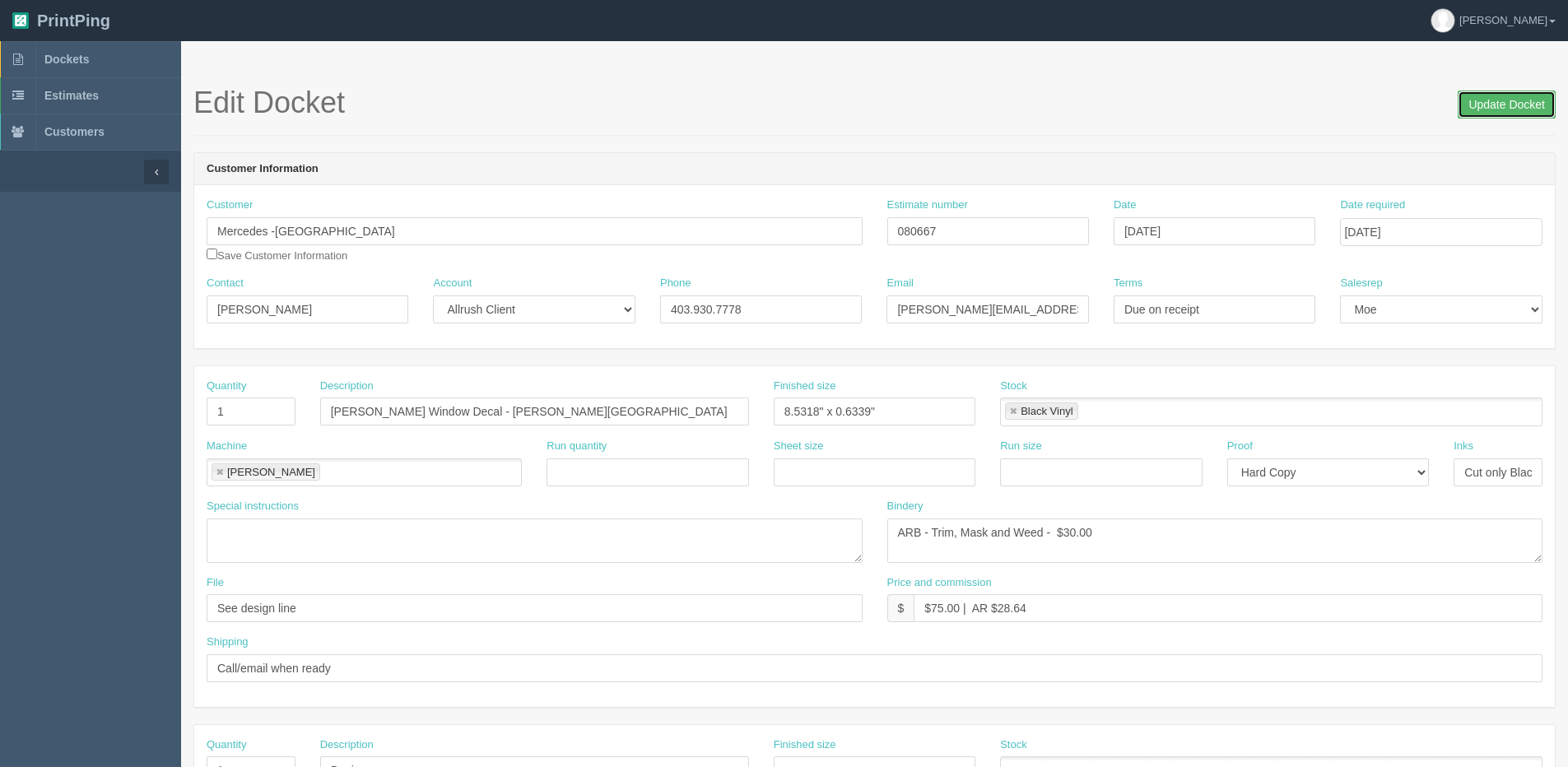
click at [1469, 114] on input "Update Docket" at bounding box center [1507, 104] width 98 height 27
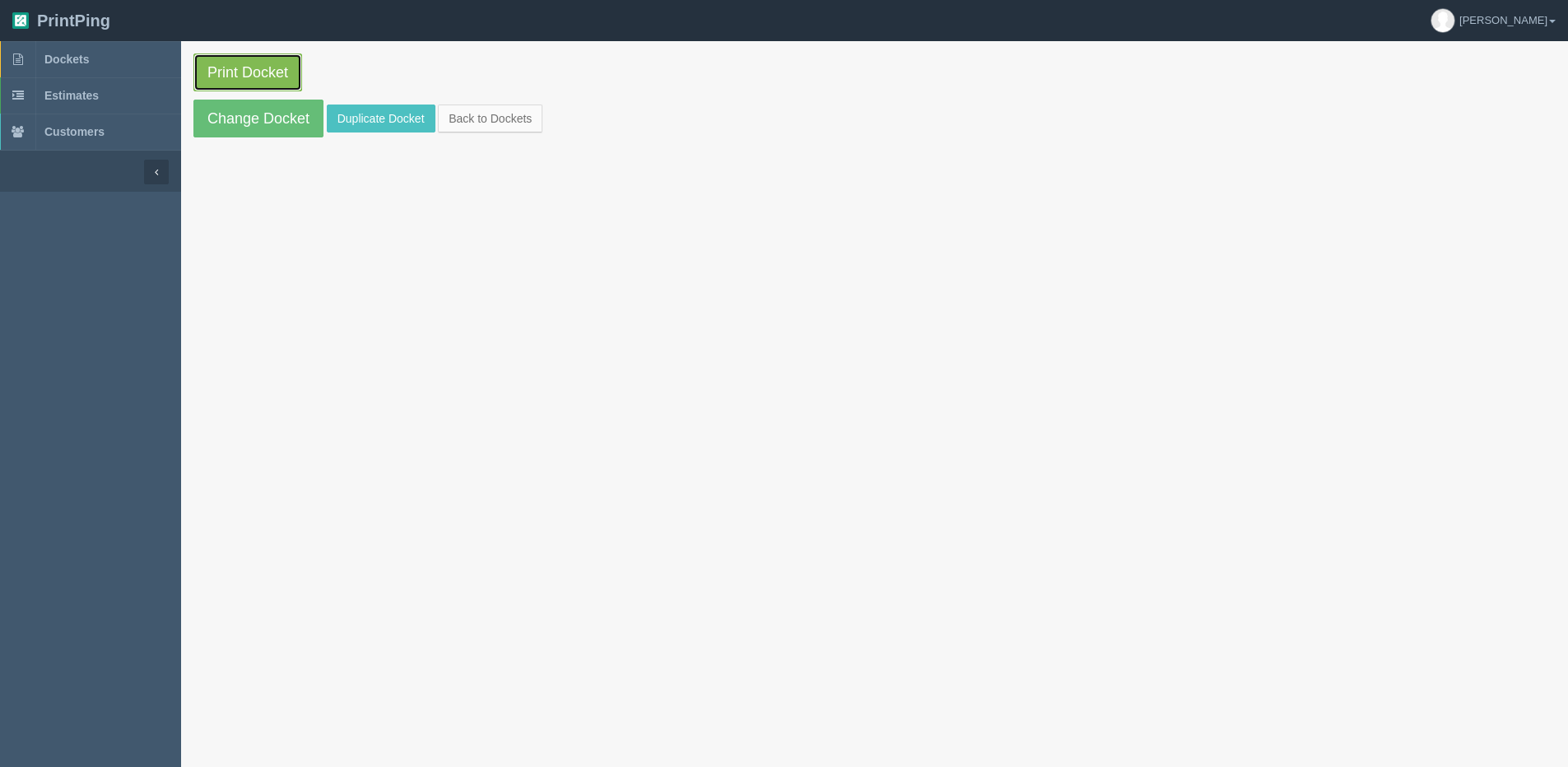
click at [218, 74] on link "Print Docket" at bounding box center [248, 72] width 109 height 38
click at [489, 117] on link "Back to Dockets" at bounding box center [490, 118] width 104 height 27
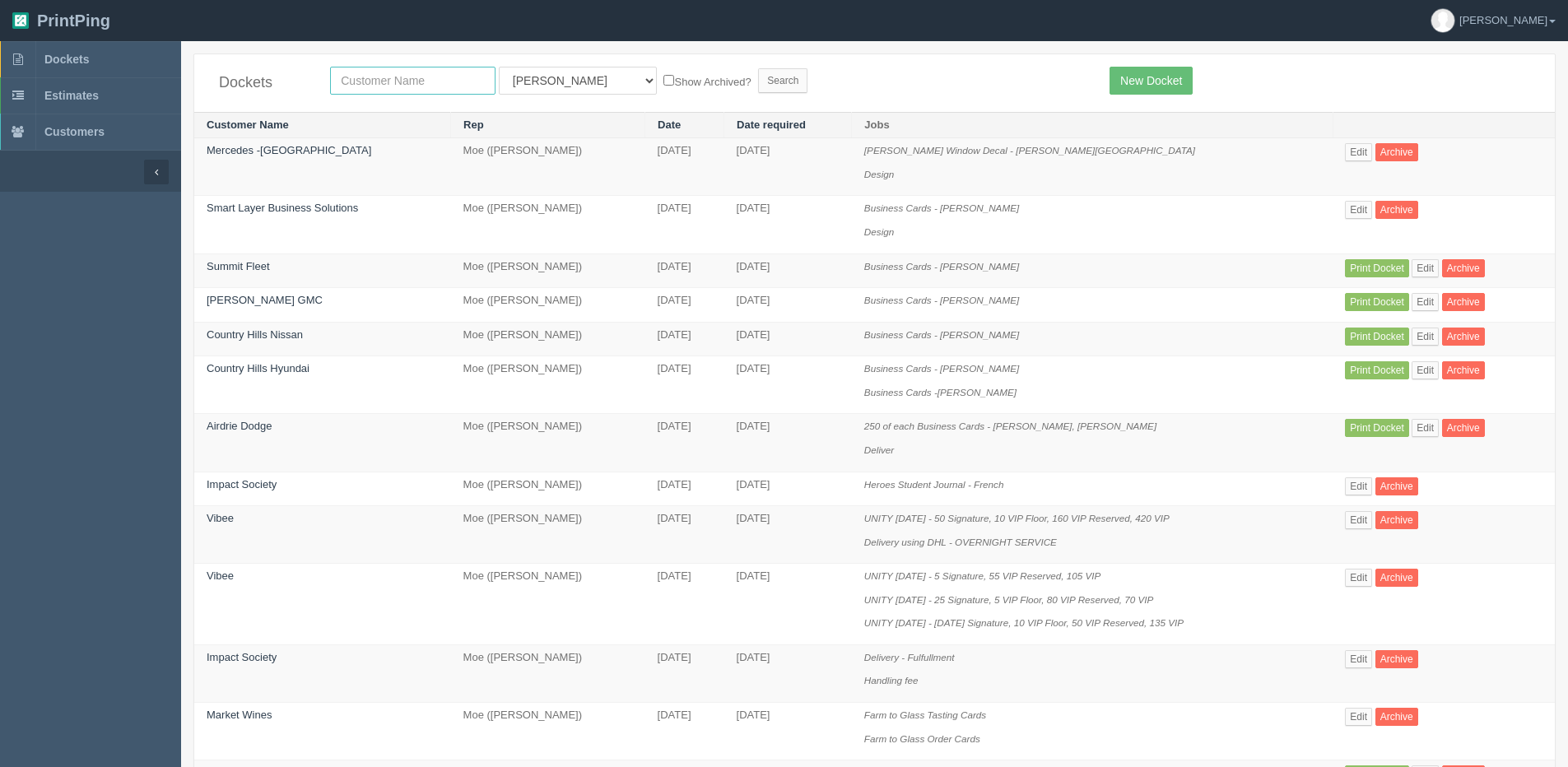
click at [382, 74] on input "text" at bounding box center [413, 81] width 165 height 27
type input "zoga"
click at [758, 69] on input "Search" at bounding box center [783, 81] width 49 height 25
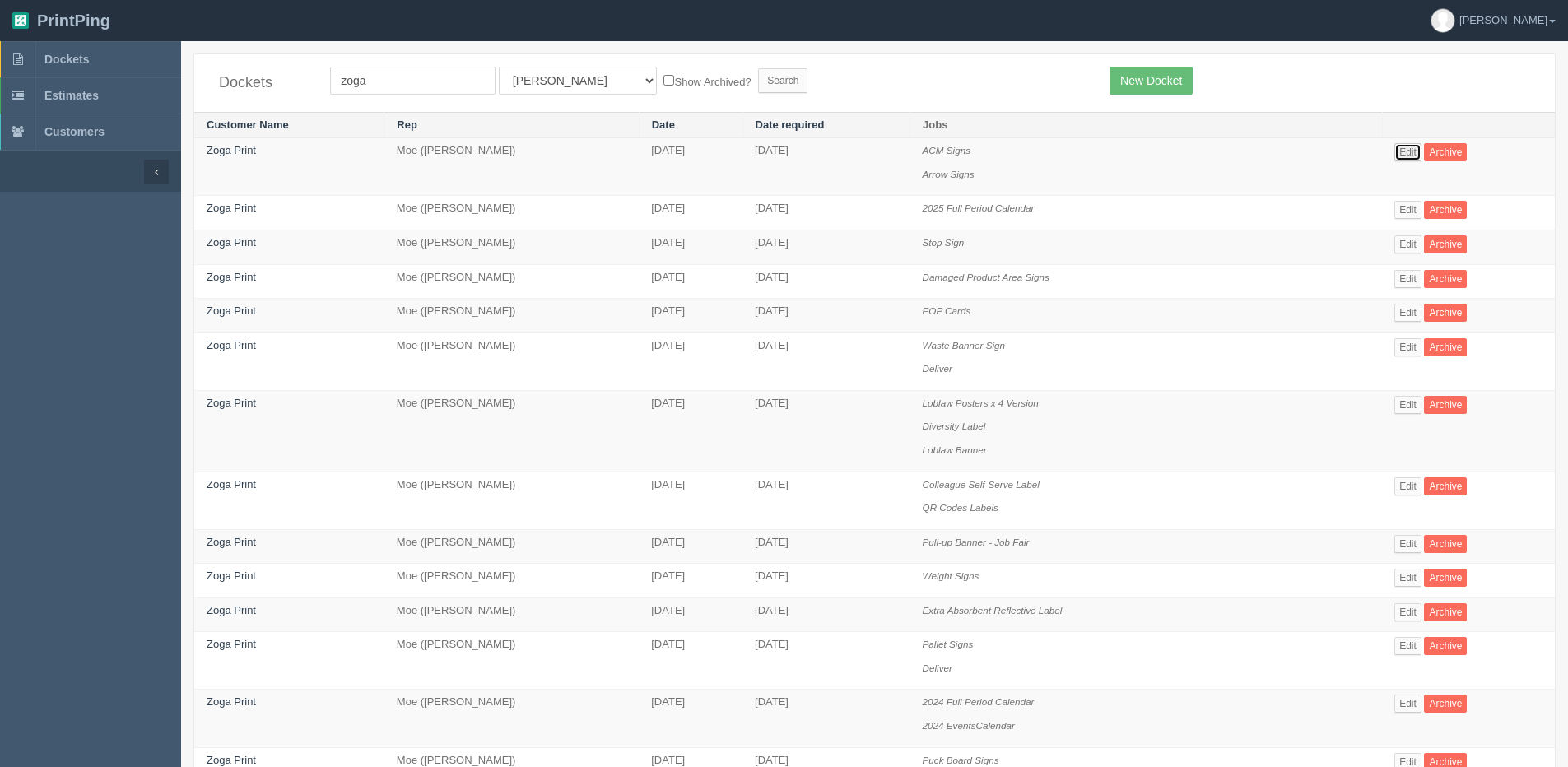
click at [1400, 153] on link "Edit" at bounding box center [1408, 152] width 28 height 18
